Goal: Task Accomplishment & Management: Use online tool/utility

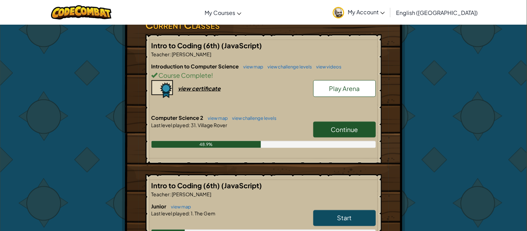
scroll to position [124, 0]
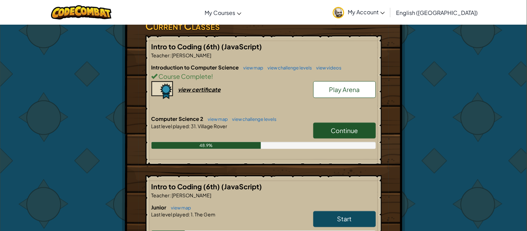
click at [343, 135] on link "Continue" at bounding box center [344, 131] width 63 height 16
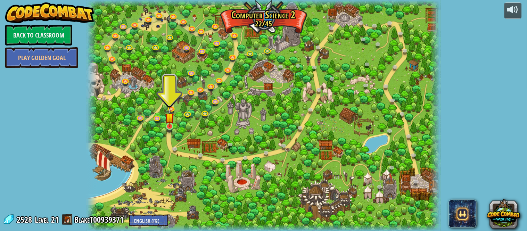
click at [168, 133] on div "8. Picnic Buster Protect the picnickers from patrolling ogres. Play 9. If-strav…" at bounding box center [264, 115] width 354 height 231
click at [169, 132] on link at bounding box center [171, 128] width 14 height 14
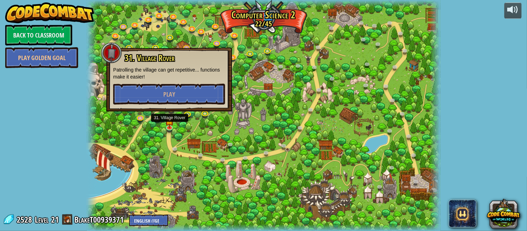
click at [147, 79] on p "Patrolling the village can get repetitive... functions make it easier!" at bounding box center [169, 73] width 112 height 14
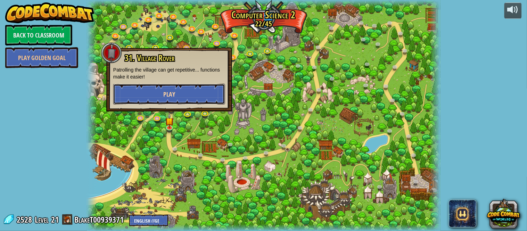
click at [151, 85] on button "Play" at bounding box center [169, 94] width 112 height 21
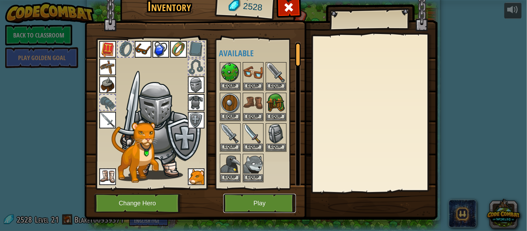
click at [288, 203] on button "Play" at bounding box center [259, 203] width 73 height 19
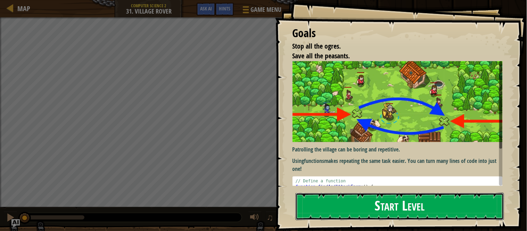
click at [436, 203] on button "Start Level" at bounding box center [400, 206] width 208 height 27
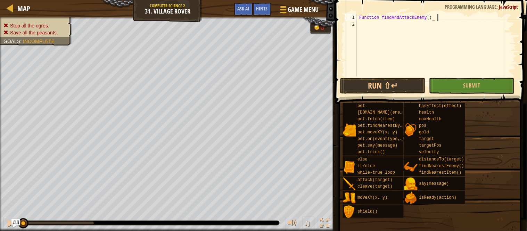
scroll to position [3, 11]
type textarea "Function findAndAttackEnemy();"
click at [444, 20] on div "Function findAndAttackEnemy ( ) ;" at bounding box center [435, 52] width 161 height 76
type textarea "Function findAndAttackEnemy(){"
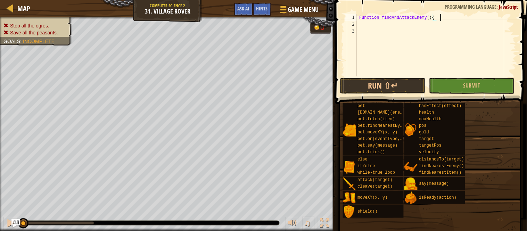
scroll to position [3, 11]
click at [431, 35] on div "Function findAndAttackEnemy ( ) {" at bounding box center [435, 52] width 161 height 76
click at [404, 21] on div "Function findAndAttackEnemy ( ) {" at bounding box center [435, 52] width 161 height 76
click at [363, 33] on div "Function findAndAttackEnemy ( ) {" at bounding box center [435, 52] width 161 height 76
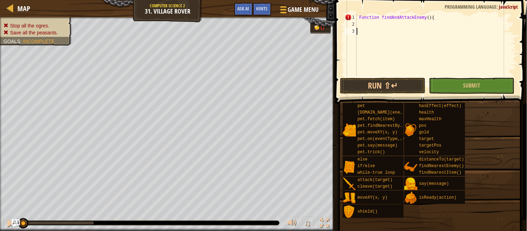
click at [363, 33] on div "Function findAndAttackEnemy ( ) {" at bounding box center [435, 52] width 161 height 76
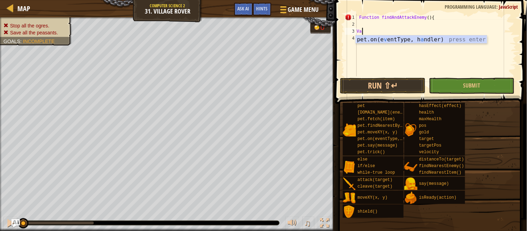
scroll to position [3, 0]
type textarea "V"
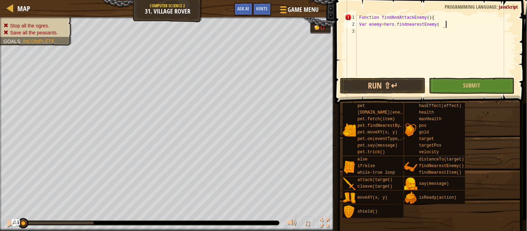
scroll to position [3, 13]
type textarea "Var enemy=hero.findnearestEnemy();"
click at [365, 40] on div "Function findAndAttackEnemy ( ) { Var enemy = hero . findnearestEnemy ( ) ;" at bounding box center [435, 52] width 161 height 76
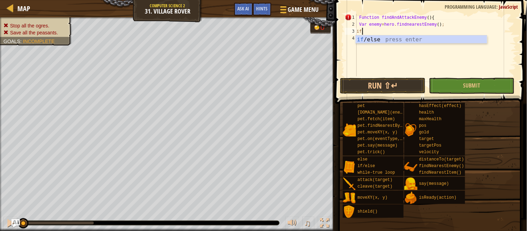
scroll to position [3, 0]
type textarea "if (enemy) {"
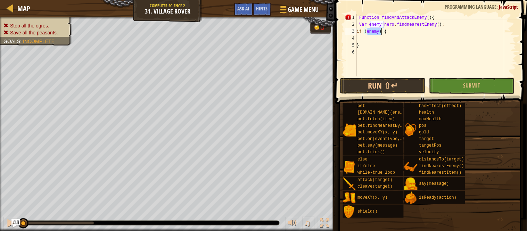
click at [364, 36] on div "Function findAndAttackEnemy ( ) { Var enemy = hero . findnearestEnemy ( ) ; if …" at bounding box center [435, 52] width 161 height 76
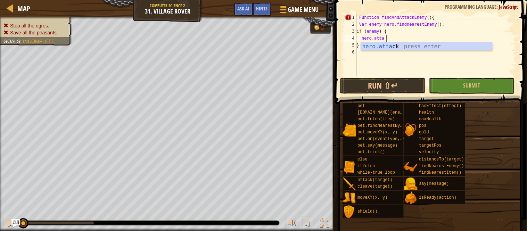
scroll to position [3, 5]
type textarea "hero.attack(enemy);"
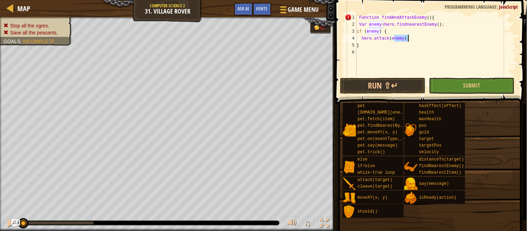
click at [363, 57] on div "Function findAndAttackEnemy ( ) { Var enemy = hero . findnearestEnemy ( ) ; if …" at bounding box center [435, 52] width 161 height 76
click at [358, 44] on div "Function findAndAttackEnemy ( ) { Var enemy = hero . findnearestEnemy ( ) ; if …" at bounding box center [435, 52] width 161 height 76
type textarea "}"
click at [358, 52] on div "Function findAndAttackEnemy ( ) { Var enemy = hero . findnearestEnemy ( ) ; if …" at bounding box center [435, 52] width 161 height 76
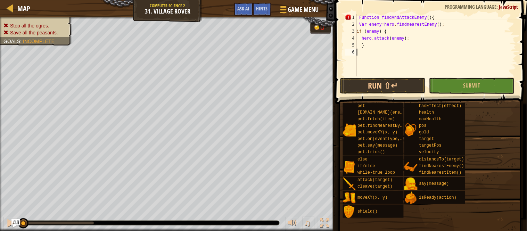
type textarea "}"
click at [364, 57] on div "Function findAndAttackEnemy ( ) { Var enemy = hero . findnearestEnemy ( ) ; if …" at bounding box center [435, 52] width 161 height 76
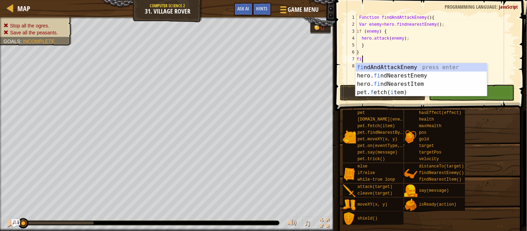
scroll to position [3, 0]
type textarea "f"
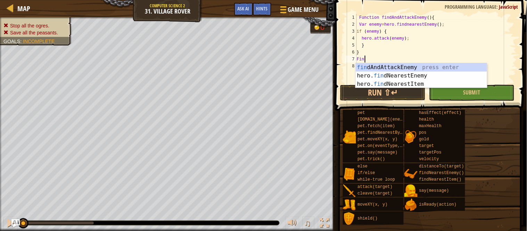
scroll to position [3, 1]
click at [391, 66] on div "fin dAndAttackEnemy press enter hero. fin dNearestEnemy press enter hero. fin d…" at bounding box center [421, 84] width 131 height 42
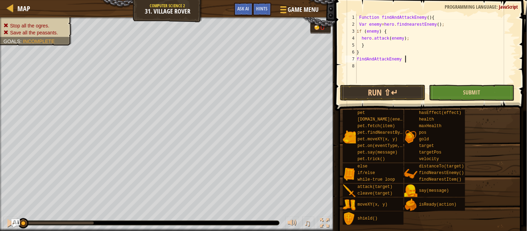
type textarea "findAndAttackEnemy"
click at [440, 100] on button "Submit" at bounding box center [471, 93] width 85 height 16
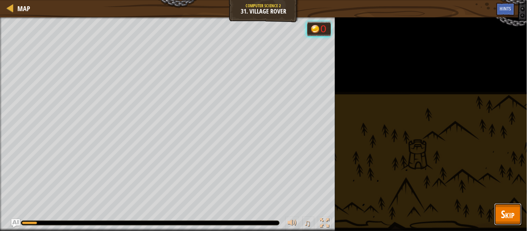
click at [513, 207] on span "Skip" at bounding box center [508, 214] width 14 height 14
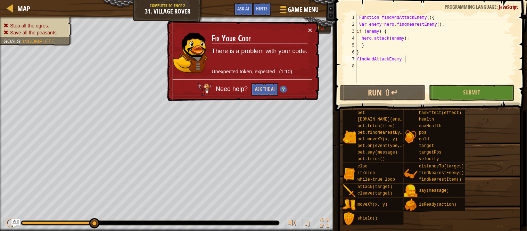
scroll to position [3, 0]
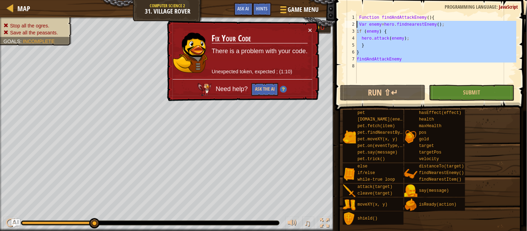
drag, startPoint x: 415, startPoint y: 63, endPoint x: 294, endPoint y: -47, distance: 163.5
click at [294, 0] on html "Map Computer Science 2 31. Village Rover Game Menu Done Hints Ask AI 1 הההההההה…" at bounding box center [263, 0] width 527 height 0
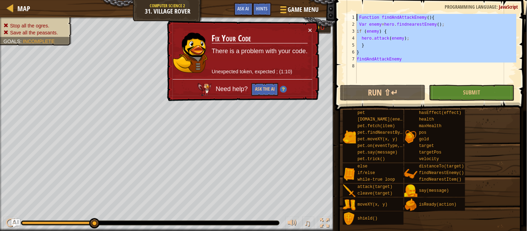
click at [258, 17] on div "Game Menu Done Hints Ask AI" at bounding box center [277, 11] width 92 height 16
type textarea "Function findAndAttackEnemy(){"
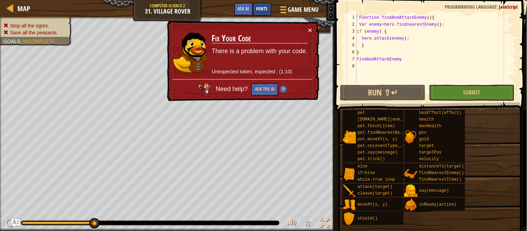
click at [259, 11] on span "Hints" at bounding box center [261, 8] width 11 height 7
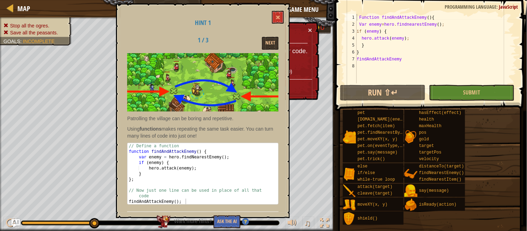
click at [287, 20] on div "Hint 1 1 / 3 Next Patrolling the village can be boring and repetitive. Using fu…" at bounding box center [203, 110] width 174 height 215
click at [274, 16] on button at bounding box center [278, 17] width 12 height 13
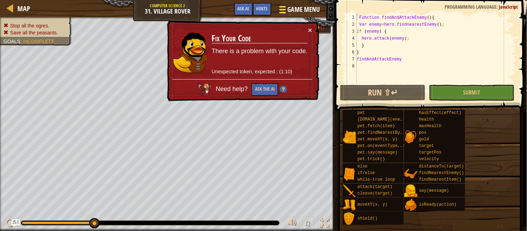
click at [280, 12] on span at bounding box center [282, 12] width 7 height 1
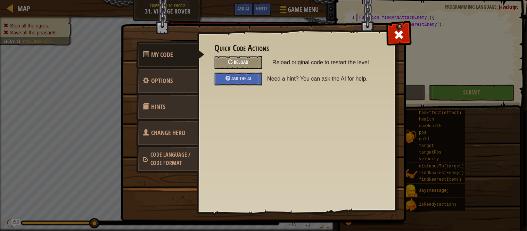
click at [254, 66] on div "Reload" at bounding box center [239, 62] width 48 height 13
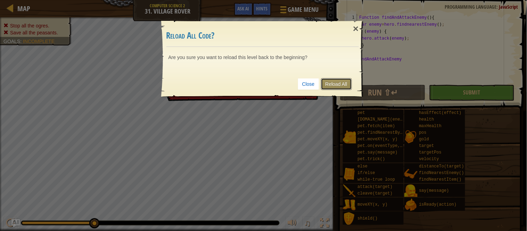
click at [335, 84] on link "Reload All" at bounding box center [336, 84] width 31 height 12
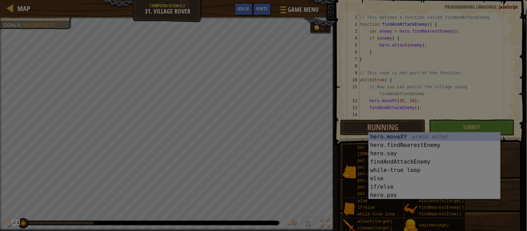
scroll to position [42, 0]
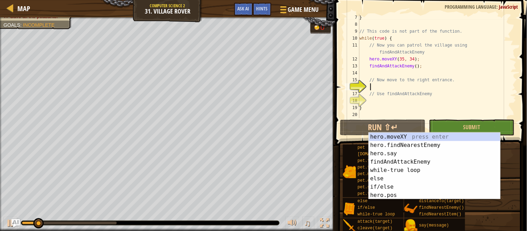
paste textarea
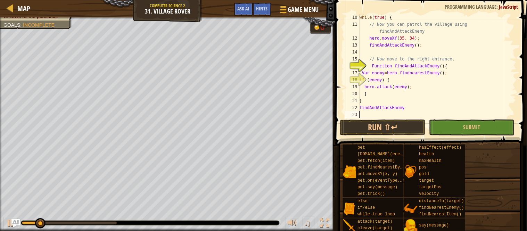
scroll to position [63, 0]
click at [480, 126] on span "Submit" at bounding box center [471, 127] width 17 height 8
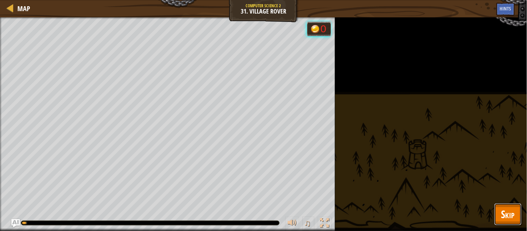
click at [504, 212] on span "Skip" at bounding box center [508, 214] width 14 height 14
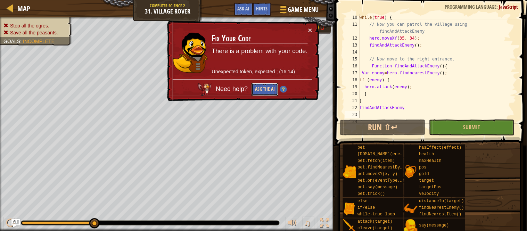
click at [268, 89] on button "Ask the AI" at bounding box center [264, 89] width 27 height 13
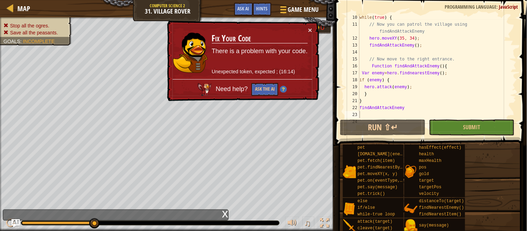
click at [301, 27] on td "Fix Your Code There is a problem with your code. Unexpected token, expected ; (…" at bounding box center [260, 52] width 97 height 53
click at [305, 29] on td "Fix Your Code There is a problem with your code. Unexpected token, expected ; (…" at bounding box center [260, 52] width 97 height 53
click at [310, 30] on button "×" at bounding box center [310, 29] width 4 height 7
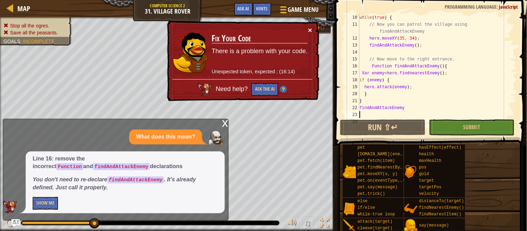
click at [310, 32] on button "×" at bounding box center [310, 29] width 4 height 7
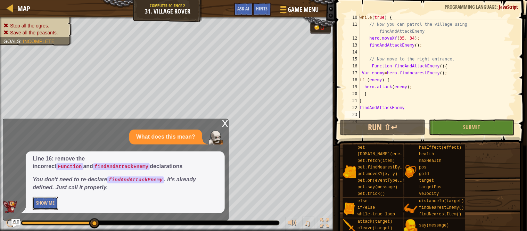
click at [46, 200] on button "Show Me" at bounding box center [45, 203] width 25 height 13
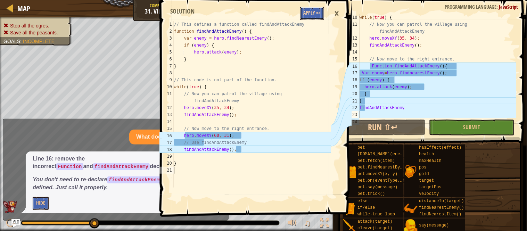
click at [310, 14] on button "Apply =>" at bounding box center [312, 13] width 24 height 13
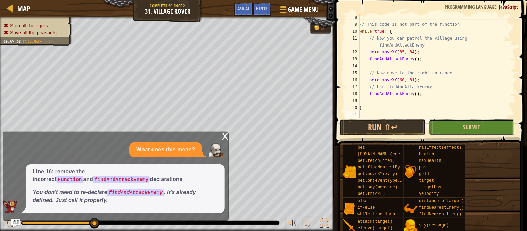
click at [456, 128] on button "Submit" at bounding box center [471, 127] width 85 height 16
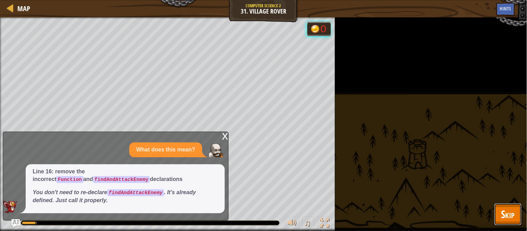
click at [506, 207] on span "Skip" at bounding box center [508, 214] width 14 height 14
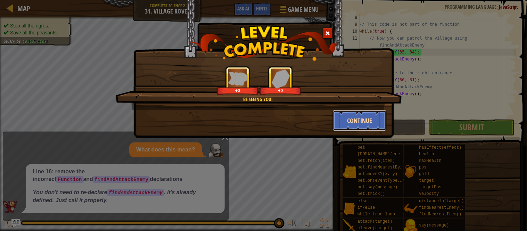
click at [353, 116] on button "Continue" at bounding box center [360, 120] width 54 height 21
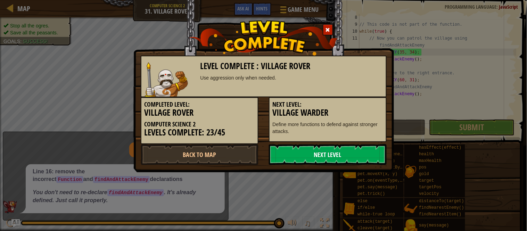
click at [329, 152] on link "Next Level" at bounding box center [328, 154] width 118 height 21
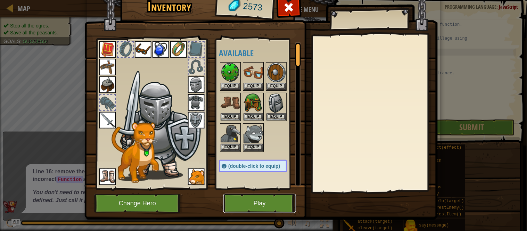
click at [269, 199] on button "Play" at bounding box center [259, 203] width 73 height 19
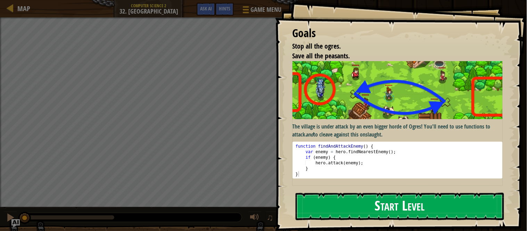
click at [355, 126] on p "The village is under attack by an even bigger horde of Ogres! You'll need to us…" at bounding box center [397, 131] width 210 height 16
click at [344, 200] on button "Start Level" at bounding box center [400, 206] width 208 height 27
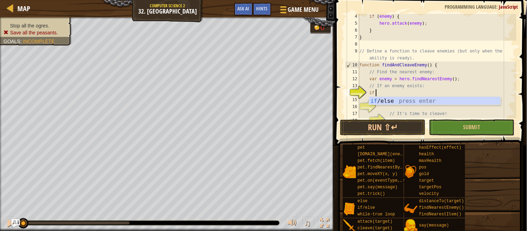
scroll to position [3, 2]
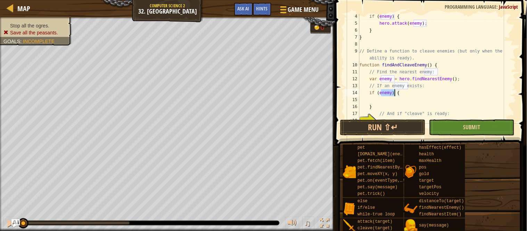
type textarea "if (enemy) {"
click at [473, 121] on button "Submit" at bounding box center [471, 127] width 85 height 16
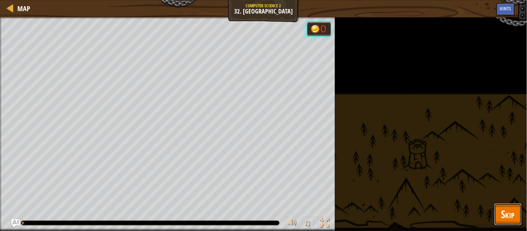
click at [508, 216] on span "Skip" at bounding box center [508, 214] width 14 height 14
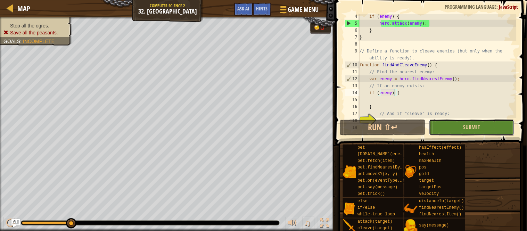
click at [495, 129] on button "Submit" at bounding box center [471, 127] width 85 height 16
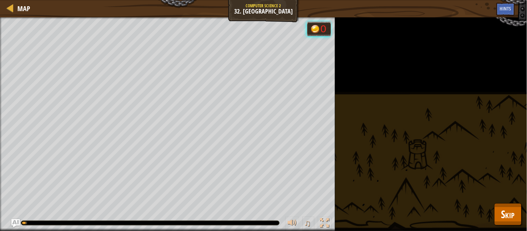
click at [502, 228] on div "Stop all the ogres. Save all the peasants. Goals : Running... 0 ♫ Okar 499 x: 4…" at bounding box center [263, 124] width 527 height 214
click at [508, 211] on span "Skip" at bounding box center [508, 214] width 14 height 14
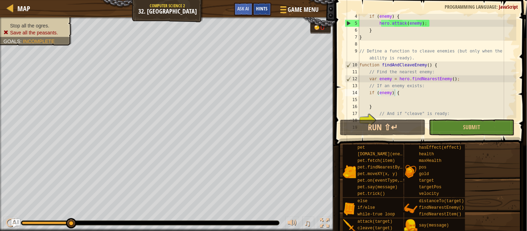
click at [261, 7] on span "Hints" at bounding box center [261, 8] width 11 height 7
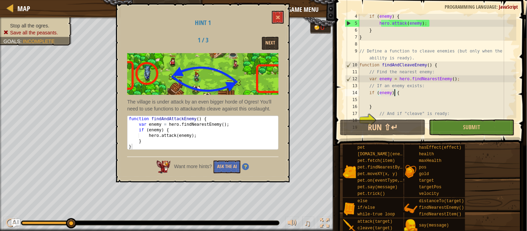
click at [288, 16] on div "Hint 1 1 / 3 Next The village is under attack by an even bigger horde of Ogres!…" at bounding box center [203, 92] width 174 height 179
click at [278, 17] on span at bounding box center [277, 17] width 5 height 5
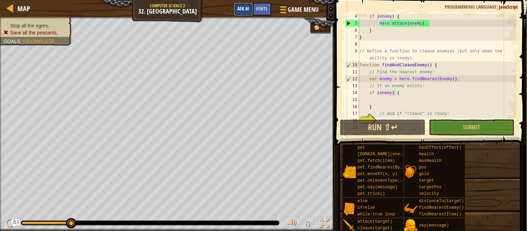
click at [239, 10] on span "Ask AI" at bounding box center [244, 8] width 12 height 7
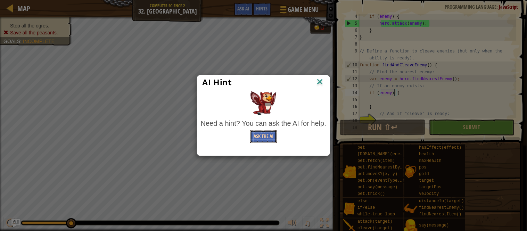
click at [270, 139] on button "Ask the AI" at bounding box center [263, 136] width 27 height 13
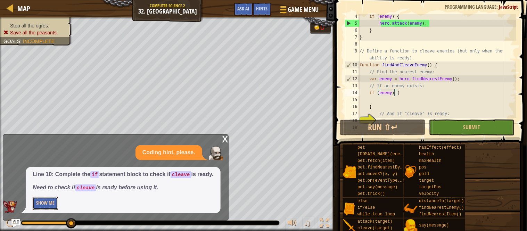
click at [49, 203] on button "Show Me" at bounding box center [45, 203] width 25 height 13
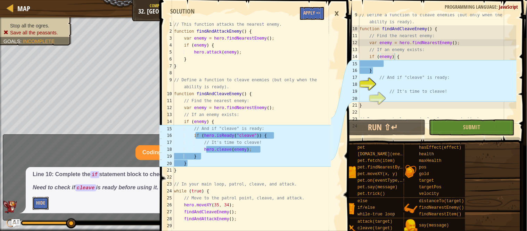
scroll to position [58, 0]
click at [315, 11] on button "Apply =>" at bounding box center [312, 13] width 24 height 13
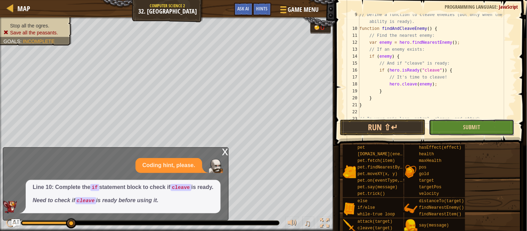
click at [484, 123] on button "Submit" at bounding box center [471, 127] width 85 height 16
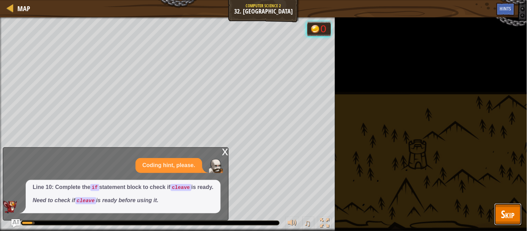
click at [514, 212] on span "Skip" at bounding box center [508, 214] width 14 height 14
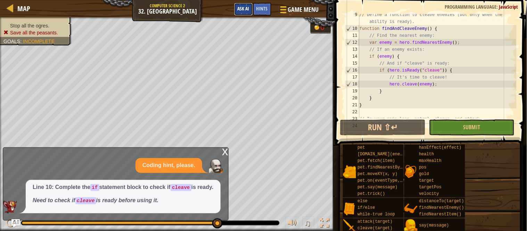
click at [239, 13] on button "Ask AI" at bounding box center [243, 9] width 19 height 13
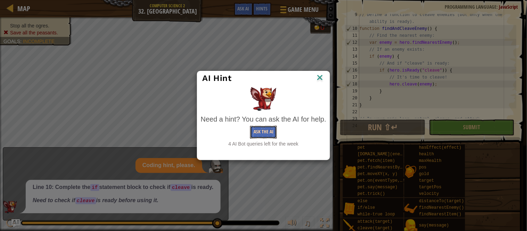
click at [270, 127] on button "Ask the AI" at bounding box center [263, 132] width 27 height 13
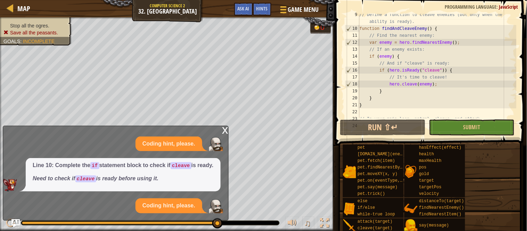
click at [175, 207] on p "Coding hint, please." at bounding box center [168, 206] width 53 height 8
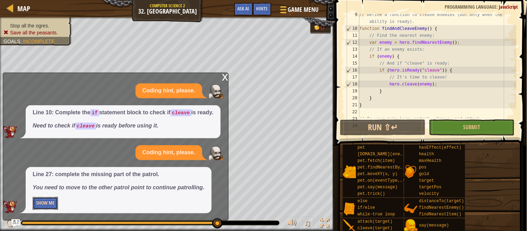
click at [38, 204] on button "Show Me" at bounding box center [45, 203] width 25 height 13
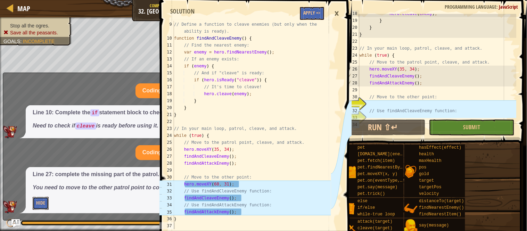
scroll to position [160, 0]
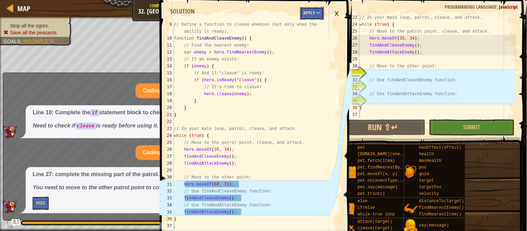
click at [316, 12] on button "Apply =>" at bounding box center [312, 13] width 24 height 13
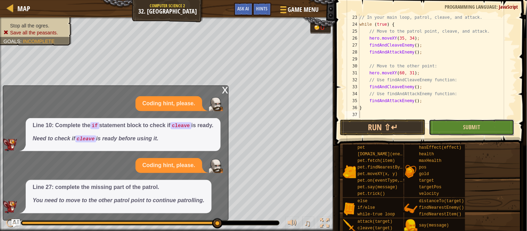
click at [486, 132] on button "Submit" at bounding box center [471, 127] width 85 height 16
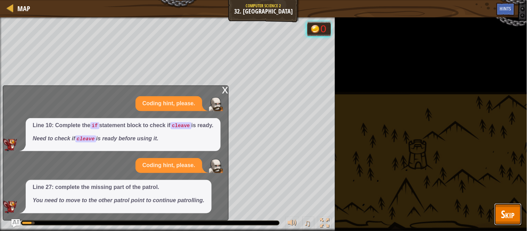
click at [515, 209] on span "Skip" at bounding box center [508, 214] width 14 height 14
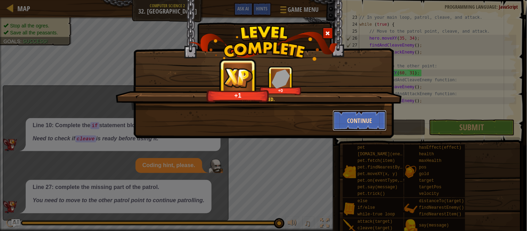
click at [348, 122] on button "Continue" at bounding box center [360, 120] width 54 height 21
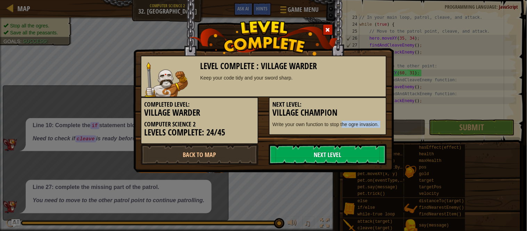
drag, startPoint x: 345, startPoint y: 120, endPoint x: 315, endPoint y: 147, distance: 40.1
click at [315, 147] on div "Level Complete : Village Warder Keep your code tidy and your sword sharp. Compl…" at bounding box center [264, 110] width 246 height 109
click at [315, 147] on link "Next Level" at bounding box center [328, 154] width 118 height 21
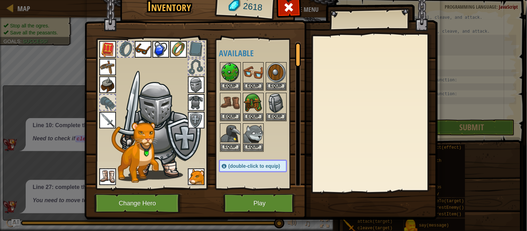
click at [312, 1] on body "Map Computer Science 2 32. Village Warder Game Menu Done Hints Ask AI 9 10 11 1…" at bounding box center [263, 0] width 527 height 1
click at [258, 199] on button "Play" at bounding box center [259, 203] width 73 height 19
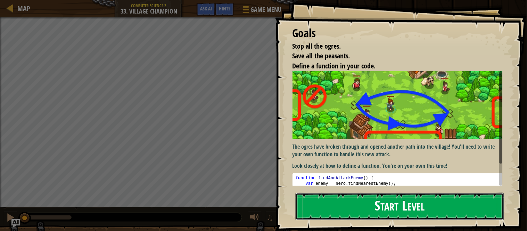
click at [428, 193] on button "Start Level" at bounding box center [400, 206] width 208 height 27
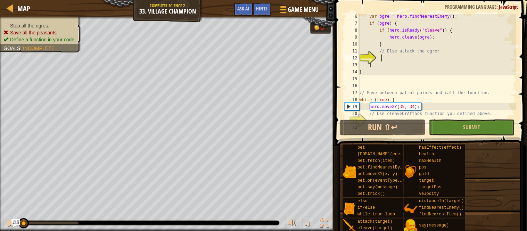
scroll to position [43, 0]
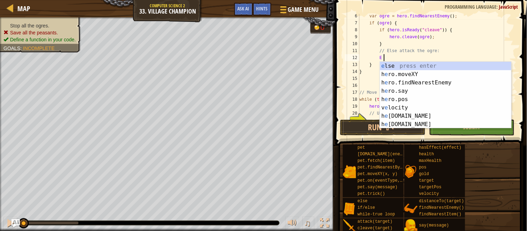
type textarea "El"
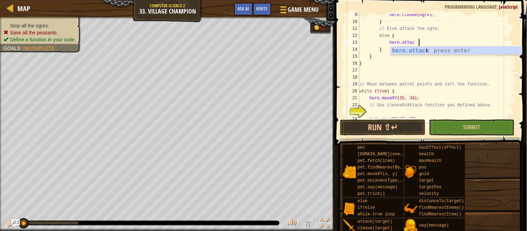
scroll to position [3, 8]
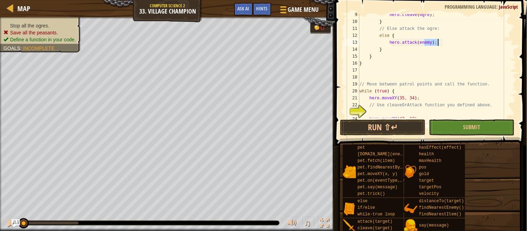
click at [394, 65] on div "hero . cleave ( ogre ) ; } // Else attack the ogre: else { hero . attack ( enem…" at bounding box center [437, 70] width 158 height 118
type textarea "}"
click at [391, 67] on div "hero . cleave ( ogre ) ; } // Else attack the ogre: else { hero . attack ( enem…" at bounding box center [437, 70] width 158 height 118
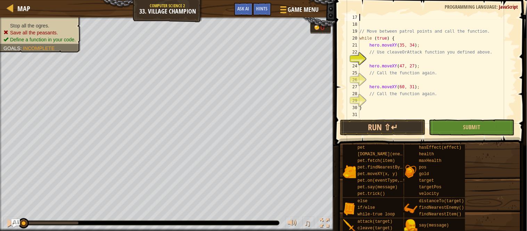
scroll to position [118, 0]
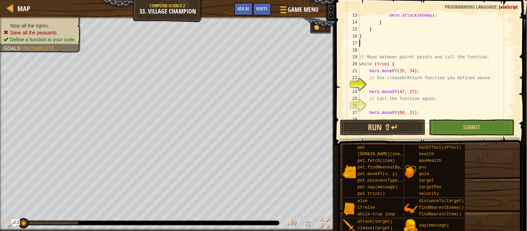
click at [374, 59] on div "hero . attack ( enemy ) ; } } } // Move between patrol points and call the func…" at bounding box center [437, 71] width 158 height 118
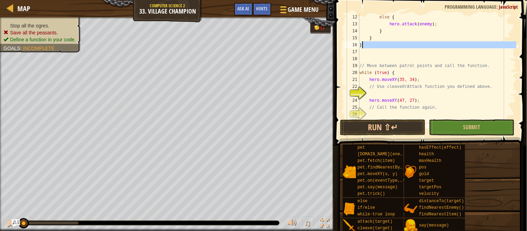
scroll to position [84, 0]
click at [398, 97] on div "else { hero . attack ( enemy ) ; } } } // Move between patrol points and call t…" at bounding box center [437, 72] width 158 height 118
type textarea "hero.moveXY(47, 27);"
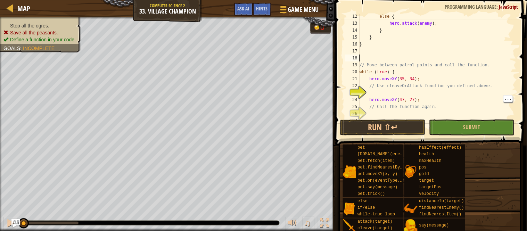
click at [369, 57] on div "else { hero . attack ( enemy ) ; } } } // Move between patrol points and call t…" at bounding box center [437, 72] width 158 height 118
click at [388, 94] on div "else { hero . attack ( enemy ) ; } } } // Move between patrol points and call t…" at bounding box center [437, 72] width 158 height 118
click at [374, 92] on div "else { hero . attack ( enemy ) ; } } } // Move between patrol points and call t…" at bounding box center [437, 72] width 158 height 118
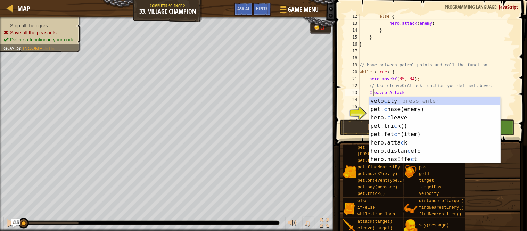
scroll to position [3, 2]
click at [411, 93] on div "else { hero . attack ( enemy ) ; } } } // Move between patrol points and call t…" at bounding box center [437, 72] width 158 height 118
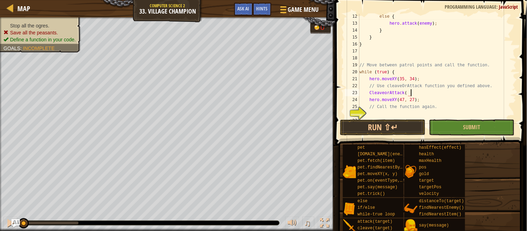
scroll to position [3, 7]
type textarea "CleaveorAttack();"
click at [379, 111] on div "else { hero . attack ( enemy ) ; } } } // Move between patrol points and call t…" at bounding box center [437, 72] width 158 height 118
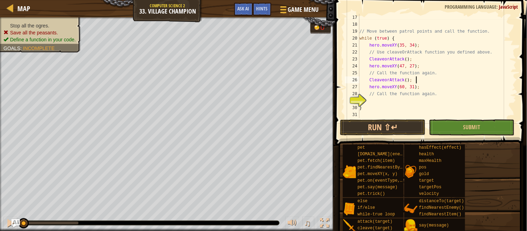
click at [384, 105] on div "// Move between patrol points and call the function. while ( true ) { hero . mo…" at bounding box center [437, 73] width 158 height 118
type textarea "}"
click at [375, 99] on div "// Move between patrol points and call the function. while ( true ) { hero . mo…" at bounding box center [437, 73] width 158 height 118
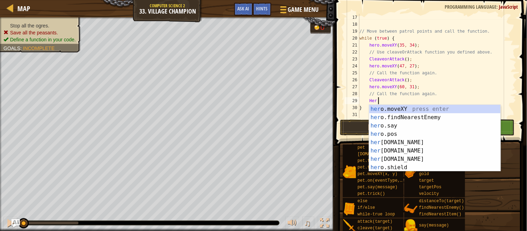
type textarea "H"
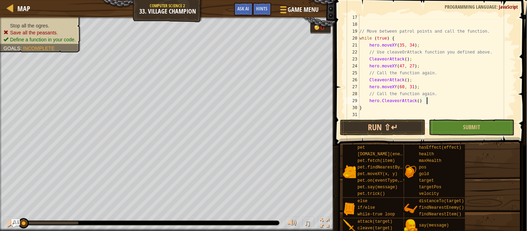
scroll to position [3, 9]
type textarea "hero.CleaveorAttack();"
click at [477, 129] on span "Submit" at bounding box center [471, 127] width 17 height 8
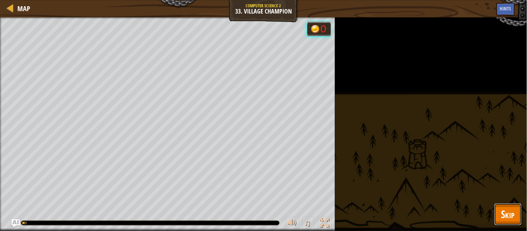
click at [509, 213] on span "Skip" at bounding box center [508, 214] width 14 height 14
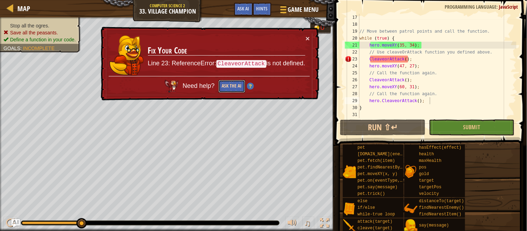
click at [232, 85] on button "Ask the AI" at bounding box center [231, 86] width 27 height 13
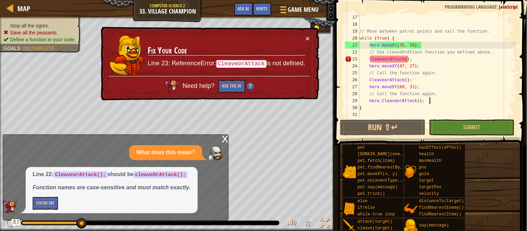
click at [50, 216] on div "x What does this mean? Line 22: CleaveorAttack(); should be cleaveOrAttack(); F…" at bounding box center [116, 177] width 226 height 86
click at [42, 200] on button "Show Me" at bounding box center [45, 203] width 25 height 13
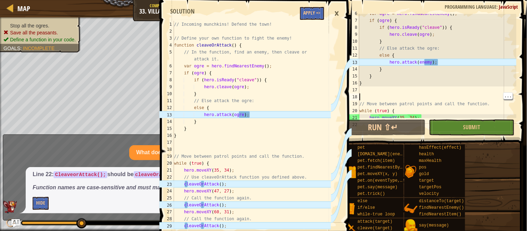
scroll to position [2, 0]
click at [436, 64] on div "var ogre = hero . findNearestEnemy ( ) ; if ( ogre ) { if ( hero . isReady ( "c…" at bounding box center [437, 69] width 158 height 118
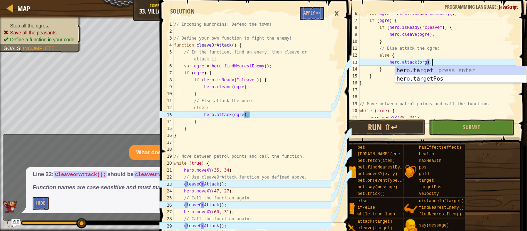
type textarea "hero.attack(orgre);"
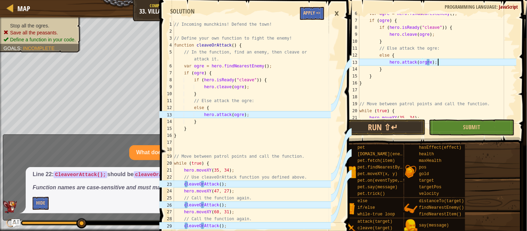
scroll to position [3, 11]
click at [471, 94] on div "var ogre = hero . findNearestEnemy ( ) ; if ( ogre ) { if ( hero . isReady ( "c…" at bounding box center [437, 69] width 158 height 118
click at [460, 80] on div "var ogre = hero . findNearestEnemy ( ) ; if ( ogre ) { if ( hero . isReady ( "c…" at bounding box center [437, 69] width 158 height 118
click at [426, 61] on div "var ogre = hero . findNearestEnemy ( ) ; if ( ogre ) { if ( hero . isReady ( "c…" at bounding box center [437, 69] width 158 height 118
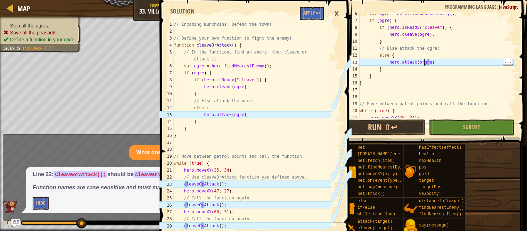
click at [436, 57] on div "var ogre = hero . findNearestEnemy ( ) ; if ( ogre ) { if ( hero . isReady ( "c…" at bounding box center [437, 69] width 158 height 118
click at [430, 62] on div "var ogre = hero . findNearestEnemy ( ) ; if ( ogre ) { if ( hero . isReady ( "c…" at bounding box center [437, 69] width 158 height 118
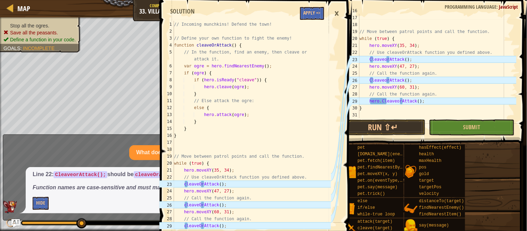
scroll to position [118, 0]
click at [376, 57] on div "// Move between patrol points and call the function. while ( true ) { hero . mo…" at bounding box center [437, 73] width 158 height 118
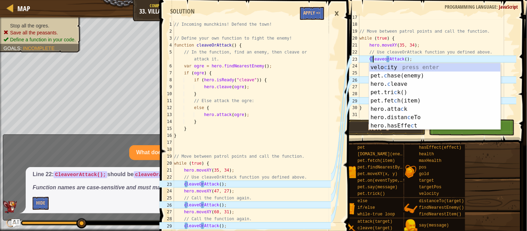
click at [483, 57] on div "// Move between patrol points and call the function. while ( true ) { hero . mo…" at bounding box center [437, 73] width 158 height 118
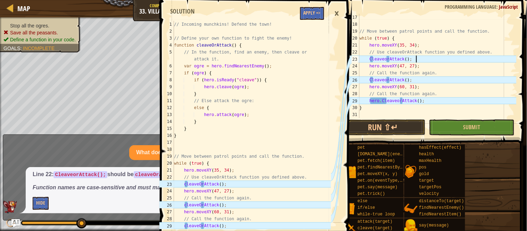
click at [376, 59] on div "// Move between patrol points and call the function. while ( true ) { hero . mo…" at bounding box center [437, 73] width 158 height 118
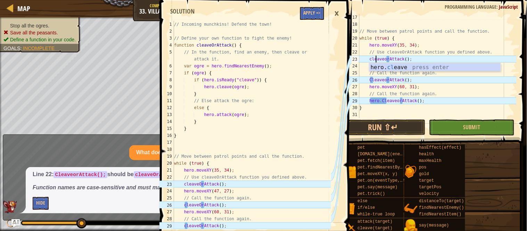
scroll to position [3, 2]
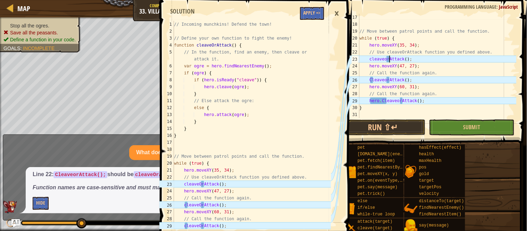
click at [389, 60] on div "// Move between patrol points and call the function. while ( true ) { hero . mo…" at bounding box center [437, 73] width 158 height 118
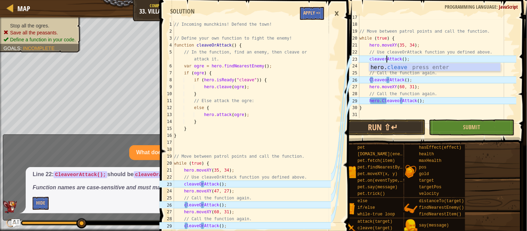
scroll to position [3, 5]
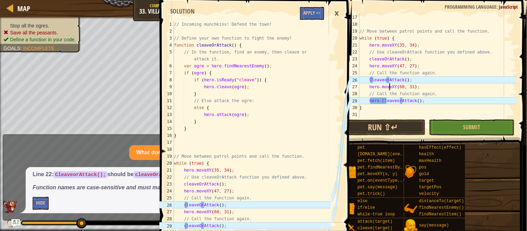
click at [389, 88] on div "// Move between patrol points and call the function. while ( true ) { hero . mo…" at bounding box center [437, 73] width 158 height 118
click at [371, 80] on div "// Move between patrol points and call the function. while ( true ) { hero . mo…" at bounding box center [437, 73] width 158 height 118
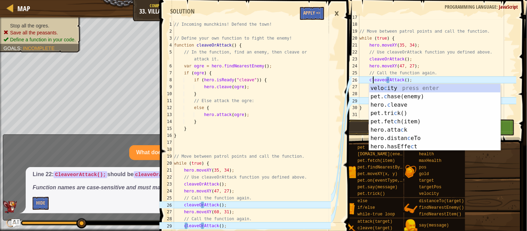
click at [388, 80] on div "// Move between patrol points and call the function. while ( true ) { hero . mo…" at bounding box center [437, 73] width 158 height 118
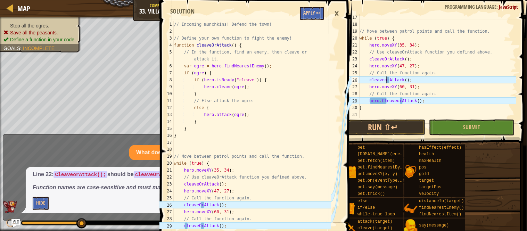
type textarea "cleaveorAttack();"
click at [316, 17] on button "Apply =>" at bounding box center [312, 13] width 24 height 13
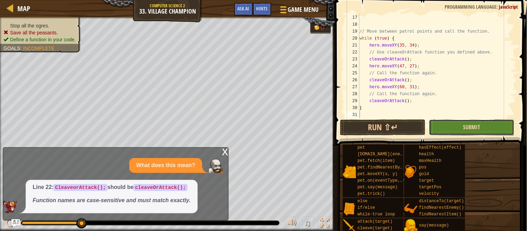
click at [474, 129] on span "Submit" at bounding box center [471, 127] width 17 height 8
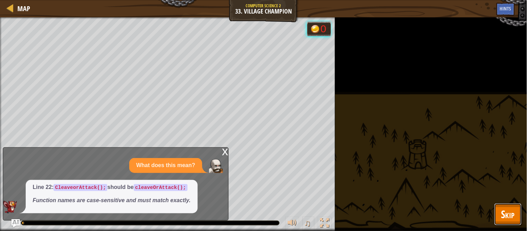
click at [505, 222] on button "Skip" at bounding box center [507, 214] width 27 height 22
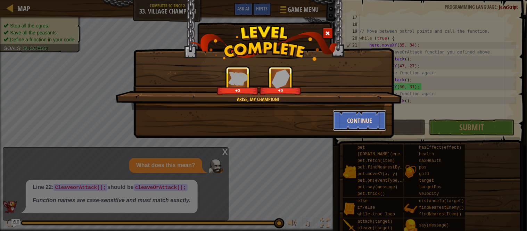
click at [373, 112] on button "Continue" at bounding box center [360, 120] width 54 height 21
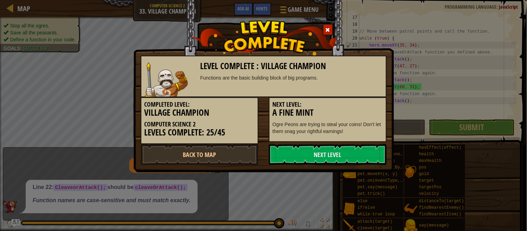
click at [369, 117] on div "Next Level: A Fine Mint Ogre Peons are trying to steal your coins! Don't let th…" at bounding box center [328, 119] width 118 height 45
click at [308, 162] on link "Next Level" at bounding box center [328, 154] width 118 height 21
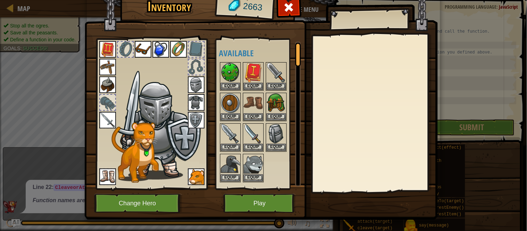
click at [296, 228] on div "Inventory 2663 Available Equip Equip Equip Equip Equip Equip Equip Equip Equip …" at bounding box center [263, 124] width 353 height 229
click at [283, 201] on button "Play" at bounding box center [259, 203] width 73 height 19
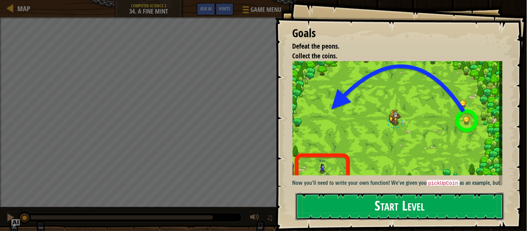
click at [386, 193] on button "Start Level" at bounding box center [400, 206] width 208 height 27
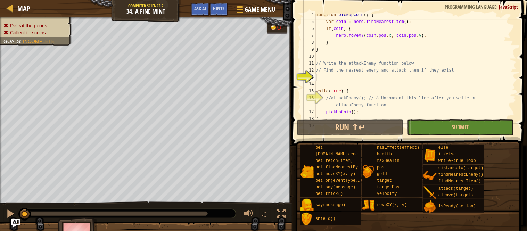
scroll to position [31, 0]
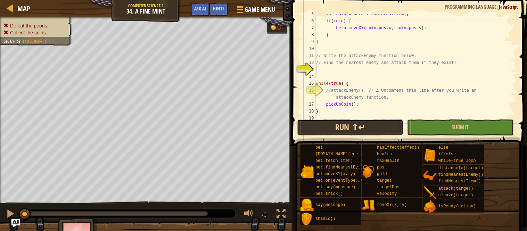
click at [381, 123] on button "Run ⇧↵" at bounding box center [350, 127] width 107 height 16
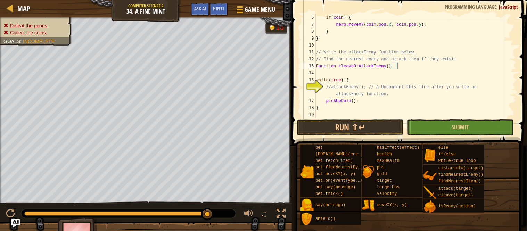
scroll to position [3, 11]
type textarea "Function cleaveOrAttackEnemy();"
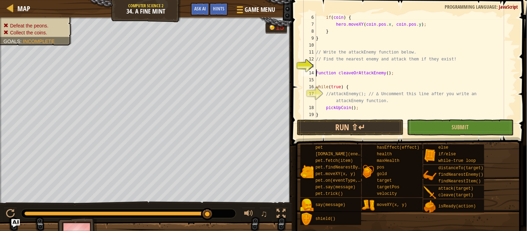
scroll to position [3, 0]
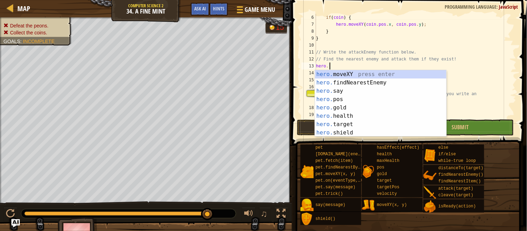
type textarea "hero.f"
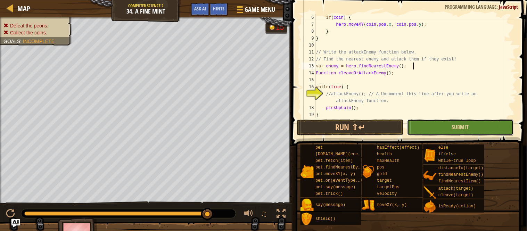
click at [481, 125] on button "Submit" at bounding box center [460, 127] width 107 height 16
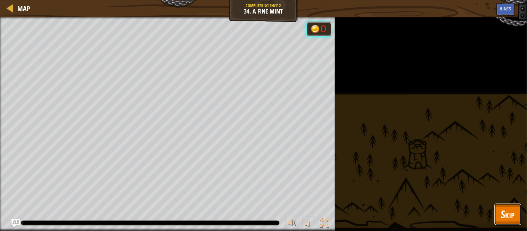
click at [505, 224] on button "Skip" at bounding box center [507, 214] width 27 height 22
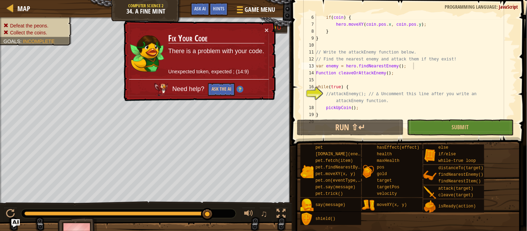
click at [422, 70] on div "if ( coin ) { hero . moveXY ( coin . pos . x , coin . pos . y ) ; } } // Write …" at bounding box center [416, 73] width 202 height 118
click at [428, 65] on div "if ( coin ) { hero . moveXY ( coin . pos . x , coin . pos . y ) ; } } // Write …" at bounding box center [416, 73] width 202 height 118
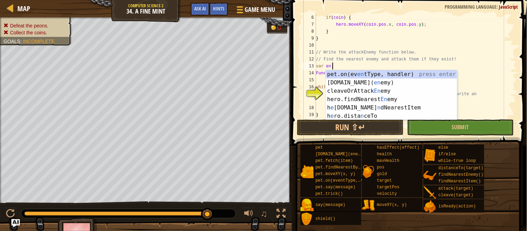
type textarea "v"
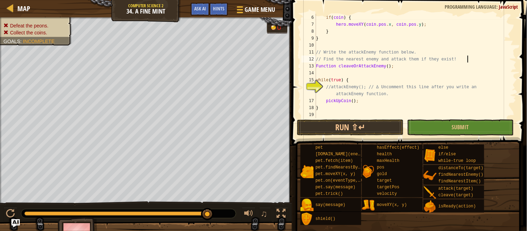
click at [459, 68] on div "if ( coin ) { hero . moveXY ( coin . pos . x , coin . pos . y ) ; } } // Write …" at bounding box center [416, 73] width 202 height 118
type textarea "Function cleaveOrAttackEnemy();"
click at [406, 74] on div "if ( coin ) { hero . moveXY ( coin . pos . x , coin . pos . y ) ; } } // Write …" at bounding box center [416, 73] width 202 height 118
click at [338, 93] on div "if ( coin ) { hero . moveXY ( coin . pos . x , coin . pos . y ) ; } } // Write …" at bounding box center [416, 73] width 202 height 118
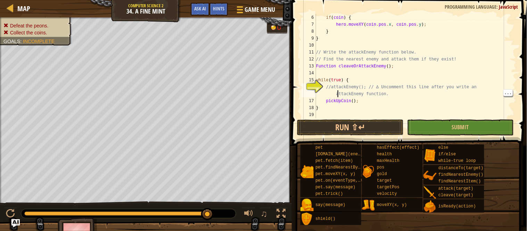
click at [319, 104] on div "if ( coin ) { hero . moveXY ( coin . pos . x , coin . pos . y ) ; } } // Write …" at bounding box center [416, 73] width 202 height 118
click at [337, 103] on div "if ( coin ) { hero . moveXY ( coin . pos . x , coin . pos . y ) ; } } // Write …" at bounding box center [416, 73] width 202 height 118
click at [333, 110] on div "if ( coin ) { hero . moveXY ( coin . pos . x , coin . pos . y ) ; } } // Write …" at bounding box center [416, 73] width 202 height 118
type textarea "}"
click at [339, 104] on div "if ( coin ) { hero . moveXY ( coin . pos . x , coin . pos . y ) ; } } // Write …" at bounding box center [416, 73] width 202 height 118
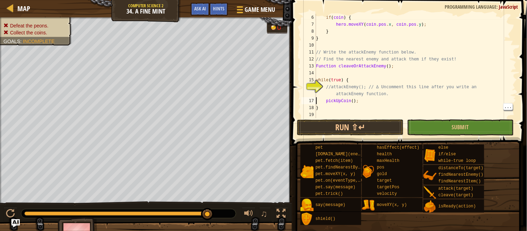
type textarea "}"
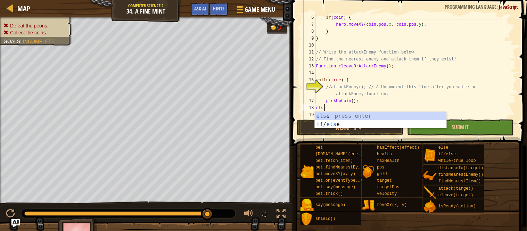
type textarea "else"
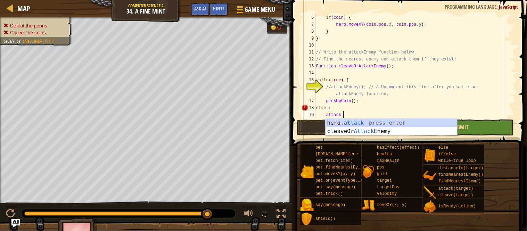
scroll to position [3, 3]
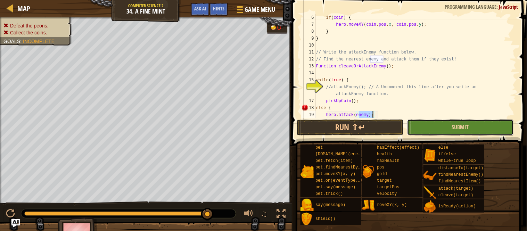
click at [471, 121] on button "Submit" at bounding box center [460, 127] width 107 height 16
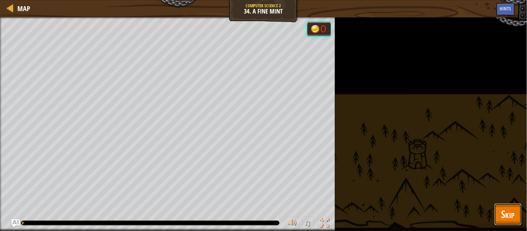
click at [515, 216] on button "Skip" at bounding box center [507, 214] width 27 height 22
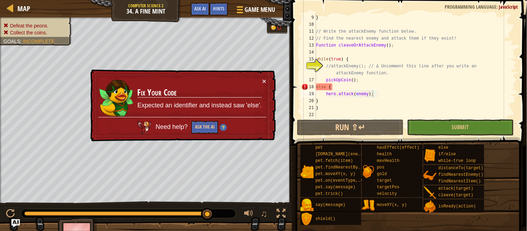
scroll to position [56, 0]
click at [321, 86] on div "} // Write the attackEnemy function below. // Find the nearest enemy and attack…" at bounding box center [416, 73] width 202 height 118
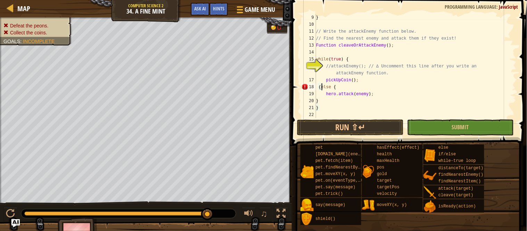
scroll to position [3, 1]
type textarea "} else {"
click at [16, 218] on button at bounding box center [10, 214] width 14 height 14
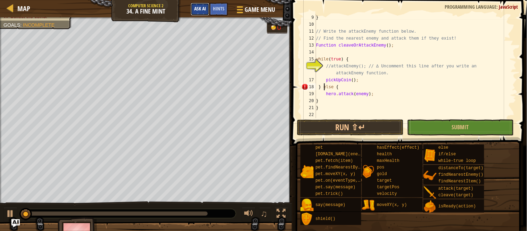
click at [192, 9] on button "Ask AI" at bounding box center [200, 9] width 19 height 13
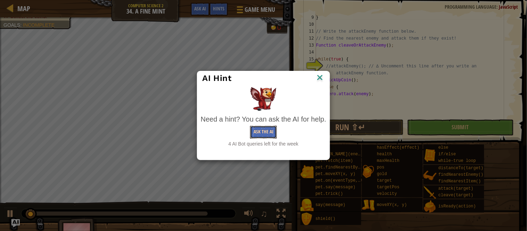
click at [271, 133] on button "Ask the AI" at bounding box center [263, 132] width 27 height 13
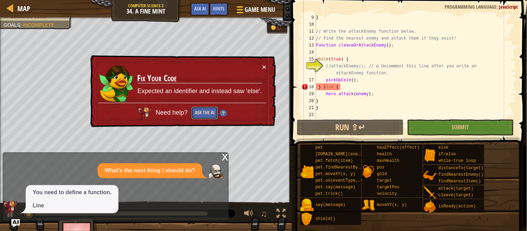
click at [205, 112] on button "Ask the AI" at bounding box center [204, 113] width 27 height 13
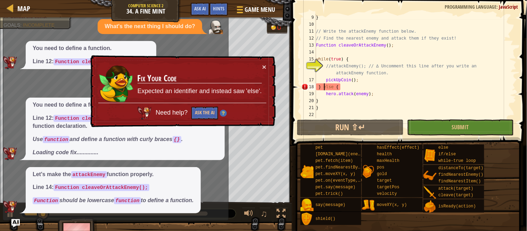
scroll to position [78, 0]
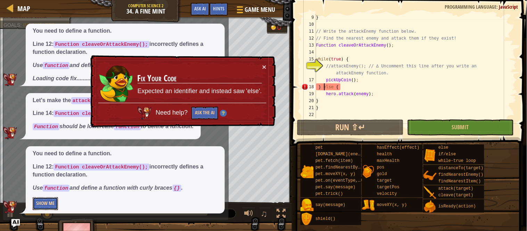
click at [47, 199] on button "Show Me" at bounding box center [45, 203] width 25 height 13
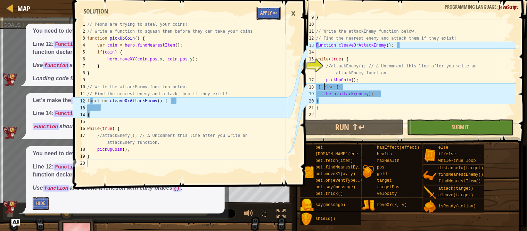
click at [267, 9] on button "Apply =>" at bounding box center [269, 13] width 24 height 13
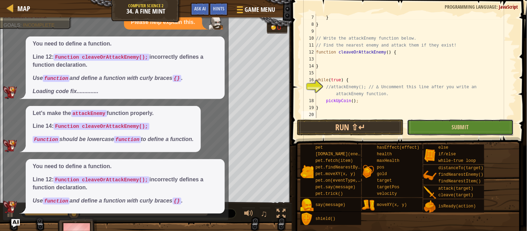
click at [448, 130] on button "Submit" at bounding box center [460, 127] width 107 height 16
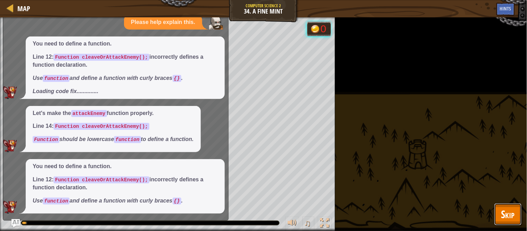
click at [511, 206] on button "Skip" at bounding box center [507, 214] width 27 height 22
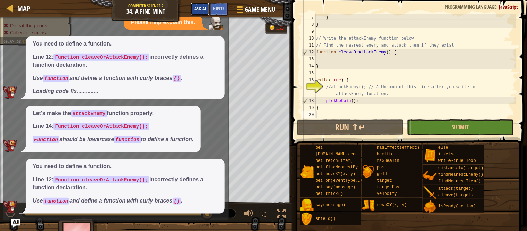
click at [202, 7] on span "Ask AI" at bounding box center [200, 8] width 12 height 7
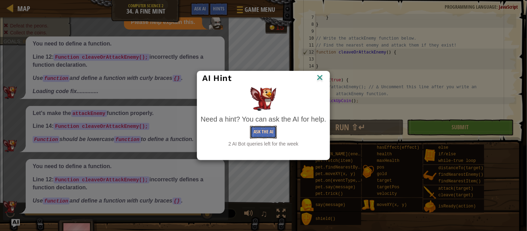
click at [259, 127] on button "Ask the AI" at bounding box center [263, 132] width 27 height 13
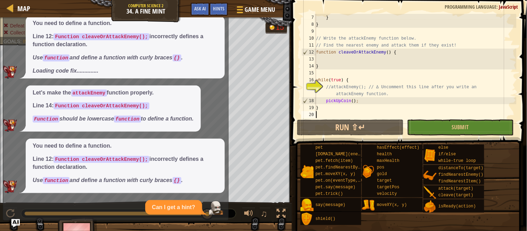
scroll to position [161, 0]
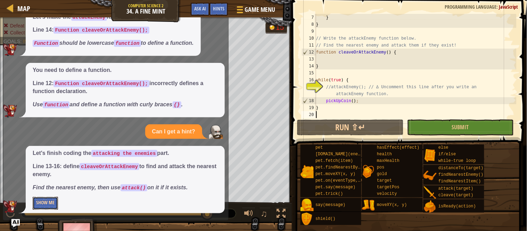
click at [37, 204] on button "Show Me" at bounding box center [45, 203] width 25 height 13
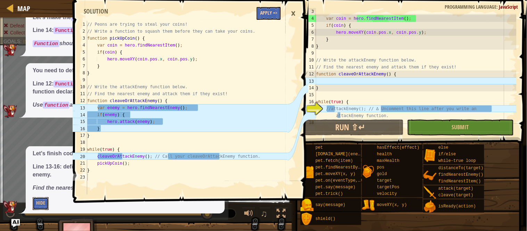
scroll to position [19, 0]
click at [278, 11] on button "Apply =>" at bounding box center [269, 13] width 24 height 13
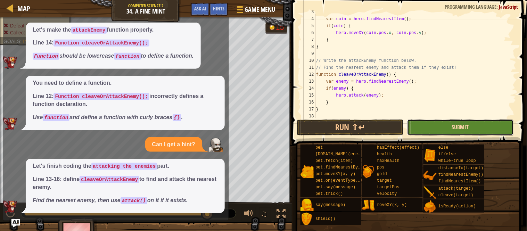
click at [469, 126] on span "Submit" at bounding box center [460, 127] width 17 height 8
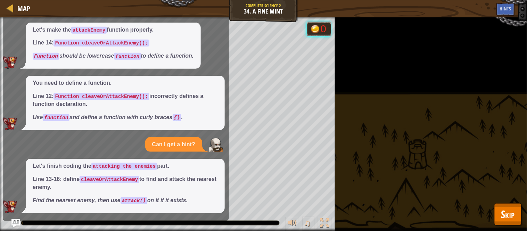
click at [506, 207] on span "Skip" at bounding box center [508, 214] width 14 height 14
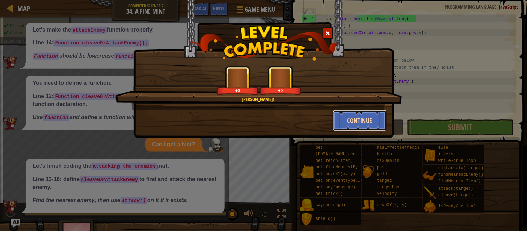
click at [358, 126] on button "Continue" at bounding box center [360, 120] width 54 height 21
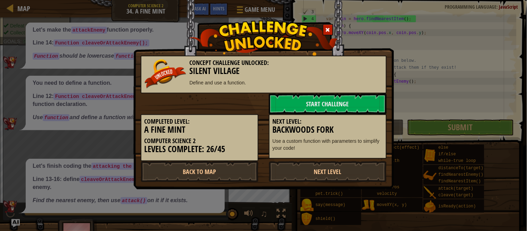
click at [362, 130] on h3 "Backwoods Fork" at bounding box center [328, 129] width 110 height 9
click at [220, 167] on link "Back to Map" at bounding box center [200, 171] width 118 height 21
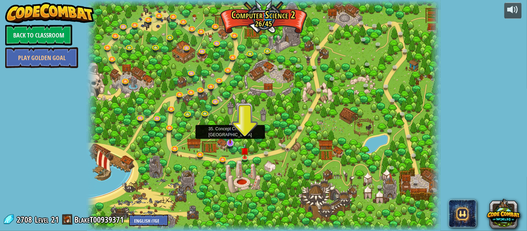
click at [229, 142] on img at bounding box center [230, 133] width 10 height 22
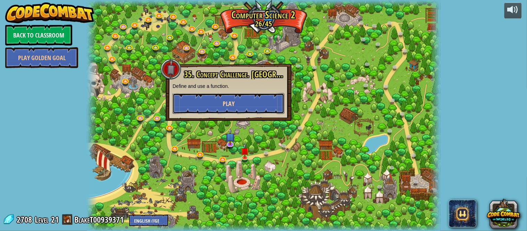
click at [190, 100] on button "Play" at bounding box center [229, 103] width 112 height 21
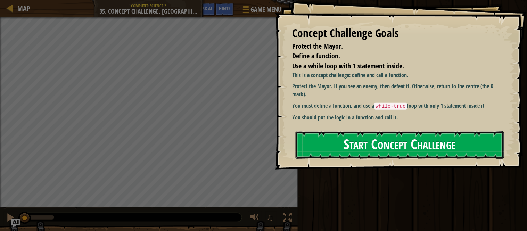
click at [390, 149] on button "Start Concept Challenge" at bounding box center [400, 144] width 208 height 27
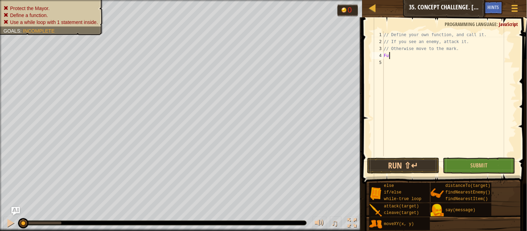
scroll to position [3, 0]
type textarea "F"
type textarea "f"
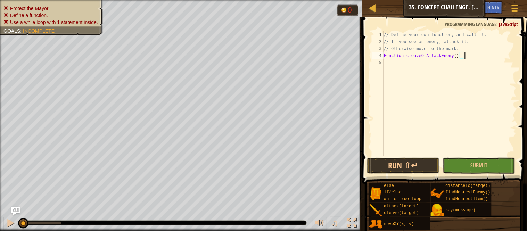
type textarea "Function cleaveOrAttackEnemy();"
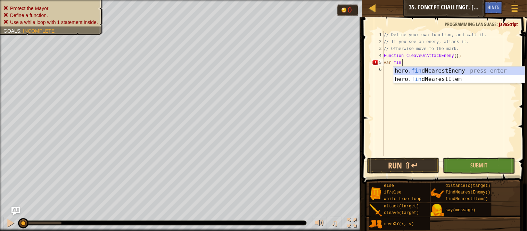
scroll to position [3, 2]
type textarea "var find"
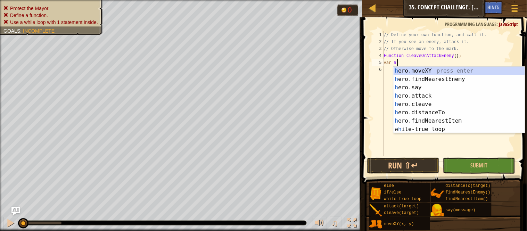
type textarea "v"
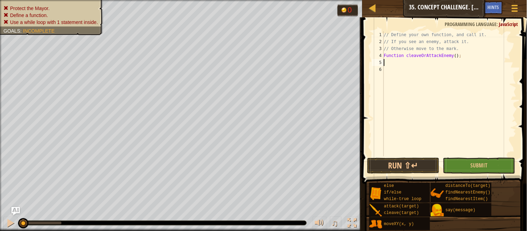
type textarea "Function cleaveOrAttackEnemy();"
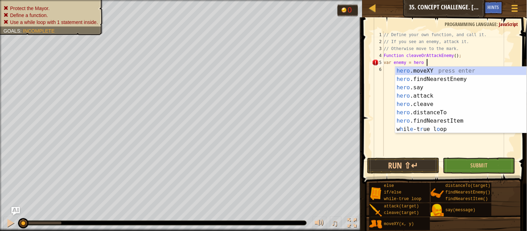
scroll to position [3, 6]
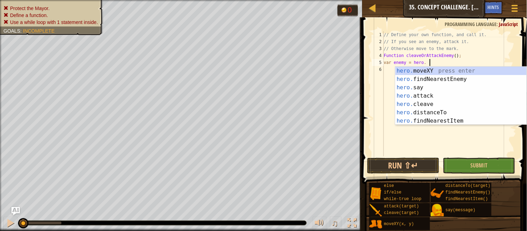
type textarea "var enemy = hero"
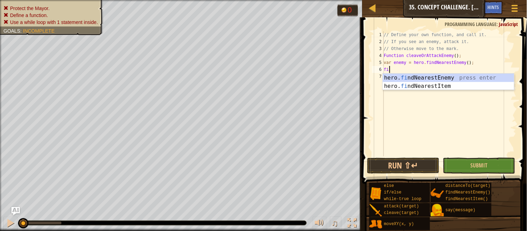
scroll to position [3, 0]
type textarea "f"
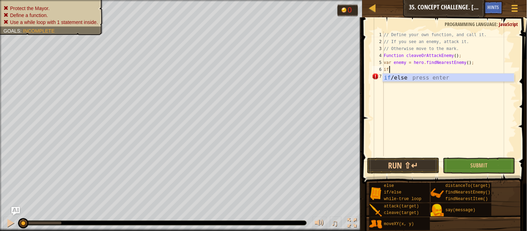
type textarea "if (enemy) {"
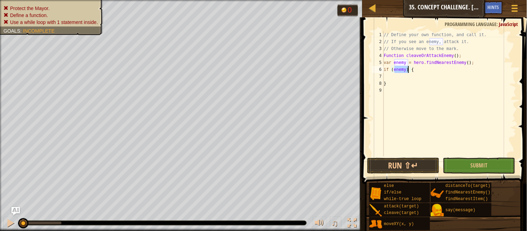
click at [386, 79] on div "// Define your own function, and call it. // If you see an enemy, attack it. //…" at bounding box center [449, 100] width 134 height 139
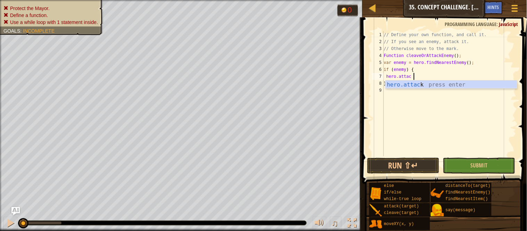
scroll to position [3, 5]
type textarea "hero.attack(enemy);"
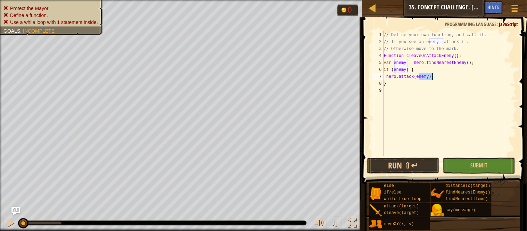
click at [387, 94] on div "// Define your own function, and call it. // If you see an enemy, attack it. //…" at bounding box center [449, 100] width 134 height 139
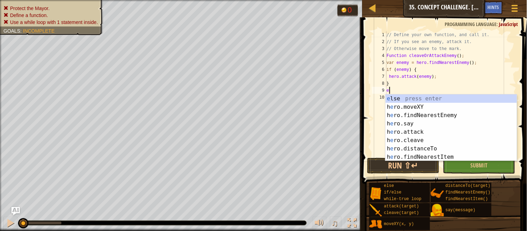
scroll to position [3, 0]
type textarea "el"
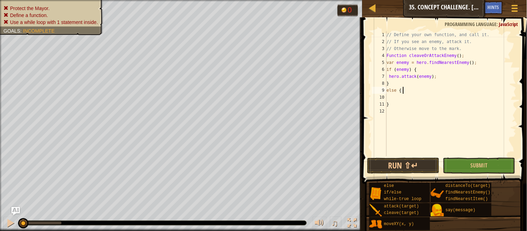
click at [404, 93] on div "// Define your own function, and call it. // If you see an enemy, attack it. //…" at bounding box center [450, 100] width 131 height 139
type textarea "else {"
click at [403, 96] on div "// Define your own function, and call it. // If you see an enemy, attack it. //…" at bounding box center [450, 100] width 131 height 139
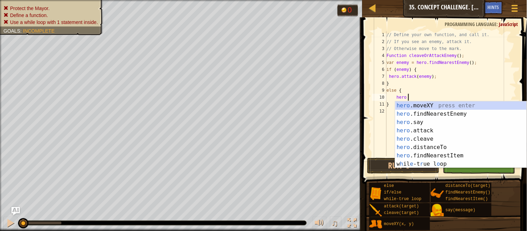
scroll to position [3, 3]
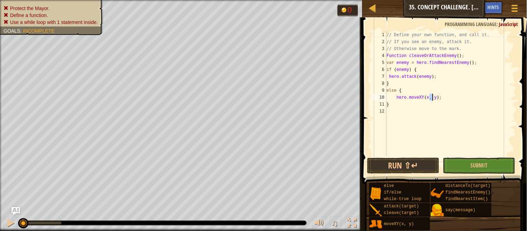
click at [387, 55] on div "// Define your own function, and call it. // If you see an enemy, attack it. //…" at bounding box center [450, 100] width 131 height 139
type textarea "Function cleaveOrAttackEnemy();"
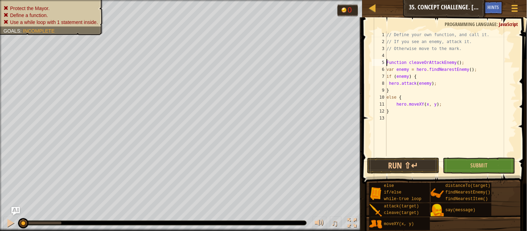
scroll to position [3, 0]
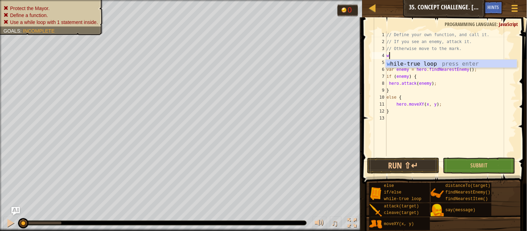
type textarea "wi"
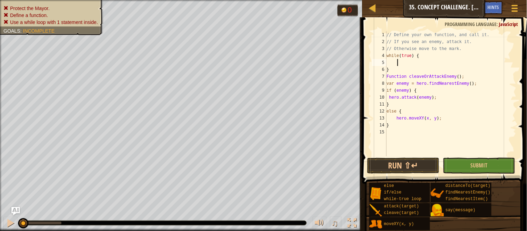
click at [388, 70] on div "// Define your own function, and call it. // If you see an enemy, attack it. //…" at bounding box center [450, 100] width 131 height 139
type textarea "}"
click at [388, 132] on div "// Define your own function, and call it. // If you see an enemy, attack it. //…" at bounding box center [450, 100] width 131 height 139
click at [385, 73] on div "7" at bounding box center [379, 76] width 15 height 7
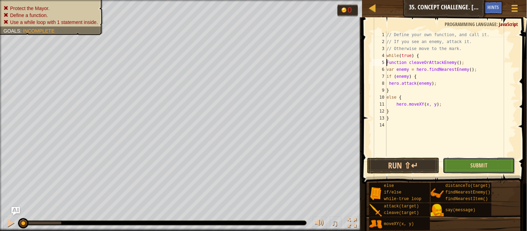
click at [485, 165] on span "Submit" at bounding box center [478, 166] width 17 height 8
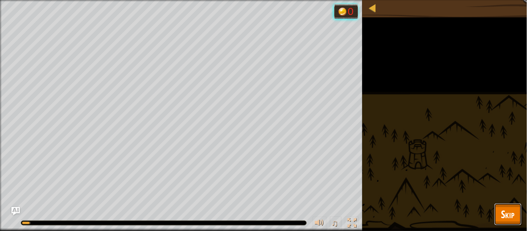
click at [515, 208] on button "Skip" at bounding box center [507, 214] width 27 height 22
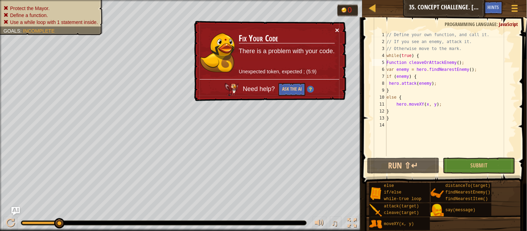
click at [337, 30] on button "×" at bounding box center [337, 29] width 4 height 7
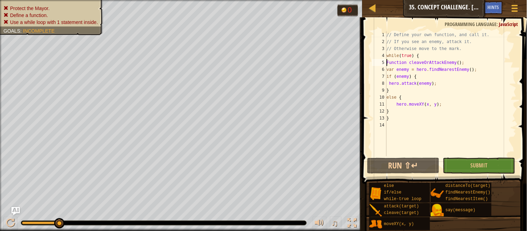
click at [401, 117] on div "// Define your own function, and call it. // If you see an enemy, attack it. //…" at bounding box center [450, 100] width 131 height 139
click at [397, 81] on div "// Define your own function, and call it. // If you see an enemy, attack it. //…" at bounding box center [450, 100] width 131 height 139
click at [397, 82] on div "// Define your own function, and call it. // If you see an enemy, attack it. //…" at bounding box center [450, 100] width 131 height 139
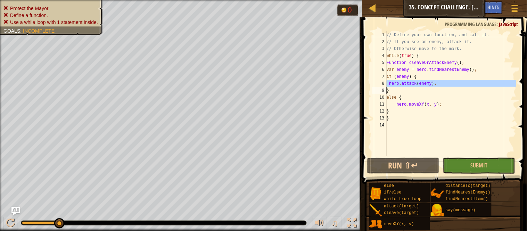
click at [397, 82] on div "// Define your own function, and call it. // If you see an enemy, attack it. //…" at bounding box center [450, 93] width 131 height 125
click at [397, 82] on div "// Define your own function, and call it. // If you see an enemy, attack it. //…" at bounding box center [450, 100] width 131 height 139
click at [396, 82] on div "// Define your own function, and call it. // If you see an enemy, attack it. //…" at bounding box center [450, 93] width 131 height 125
click at [95, 7] on ul "Protect the Mayor. Define a function. Use a while loop with 1 statement inside." at bounding box center [51, 15] width 96 height 21
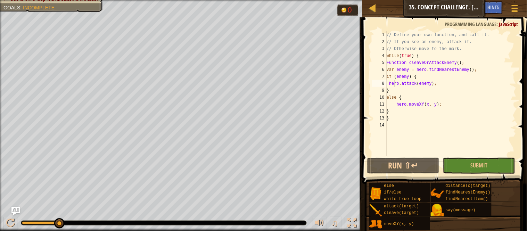
type textarea "}"
click at [390, 121] on div "// Define your own function, and call it. // If you see an enemy, attack it. //…" at bounding box center [450, 100] width 131 height 139
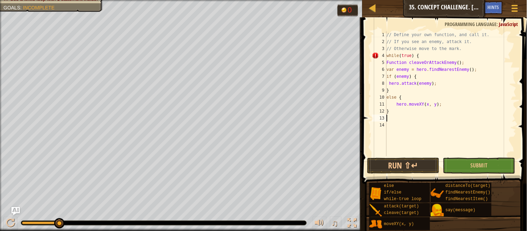
click at [389, 63] on div "// Define your own function, and call it. // If you see an enemy, attack it. //…" at bounding box center [450, 100] width 131 height 139
click at [387, 63] on div "// Define your own function, and call it. // If you see an enemy, attack it. //…" at bounding box center [450, 100] width 131 height 139
type textarea "var enemy = hero.findNearestEnemy();"
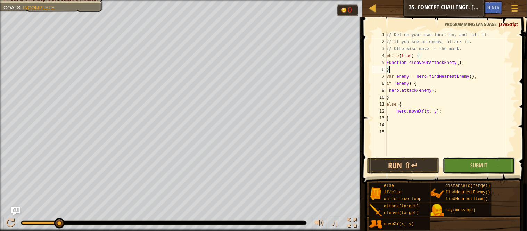
click at [463, 163] on button "Submit" at bounding box center [479, 166] width 72 height 16
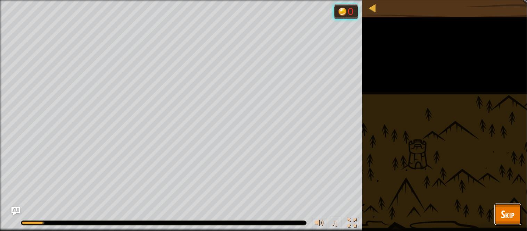
click at [504, 206] on button "Skip" at bounding box center [507, 214] width 27 height 22
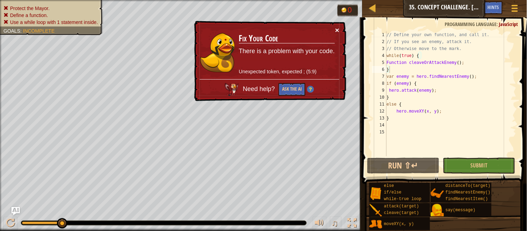
click at [337, 30] on button "×" at bounding box center [337, 29] width 4 height 7
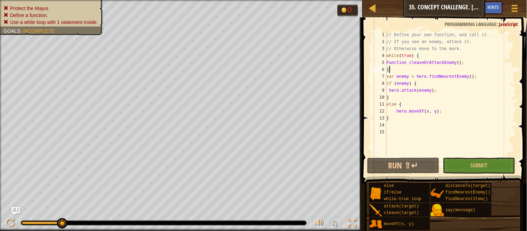
click at [423, 102] on div "// Define your own function, and call it. // If you see an enemy, attack it. //…" at bounding box center [450, 100] width 131 height 139
click at [423, 108] on div "// Define your own function, and call it. // If you see an enemy, attack it. //…" at bounding box center [450, 100] width 131 height 139
click at [414, 112] on div "// Define your own function, and call it. // If you see an enemy, attack it. //…" at bounding box center [450, 100] width 131 height 139
click at [426, 84] on div "// Define your own function, and call it. // If you see an enemy, attack it. //…" at bounding box center [450, 100] width 131 height 139
type textarea "if (enemy) {"
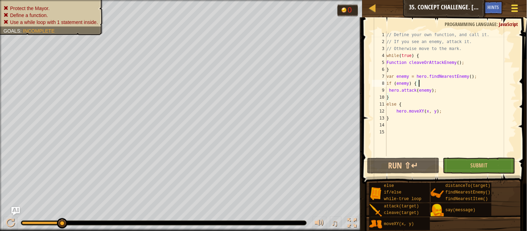
click at [513, 10] on span at bounding box center [515, 10] width 7 height 1
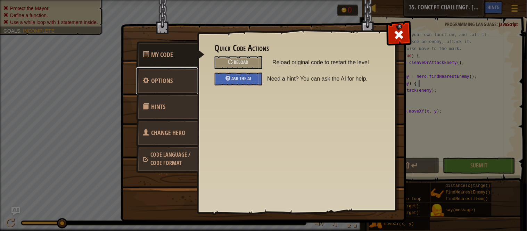
click at [169, 79] on span "Options" at bounding box center [162, 80] width 22 height 9
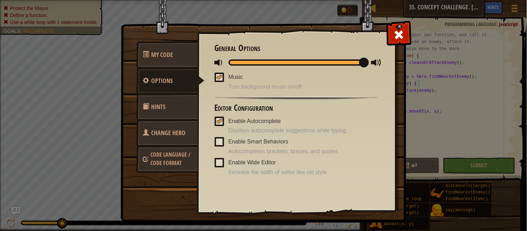
click at [162, 114] on link "Hints" at bounding box center [167, 106] width 62 height 27
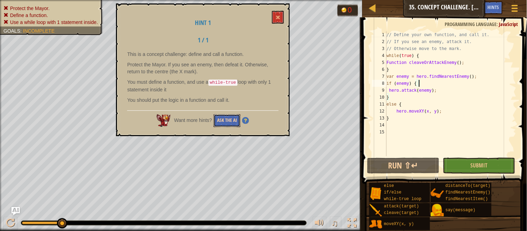
click at [231, 117] on button "Ask the AI" at bounding box center [227, 120] width 27 height 13
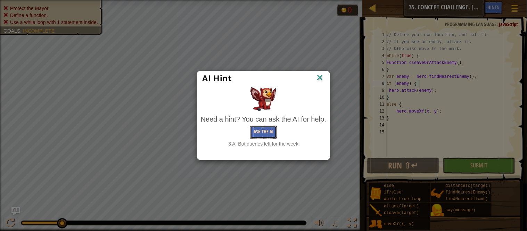
click at [258, 136] on button "Ask the AI" at bounding box center [263, 132] width 27 height 13
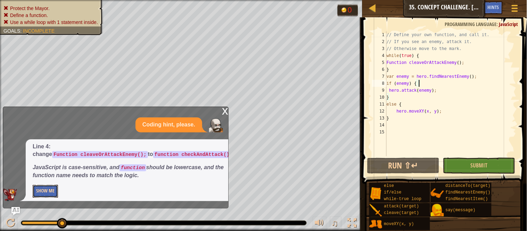
click at [46, 190] on button "Show Me" at bounding box center [45, 191] width 25 height 13
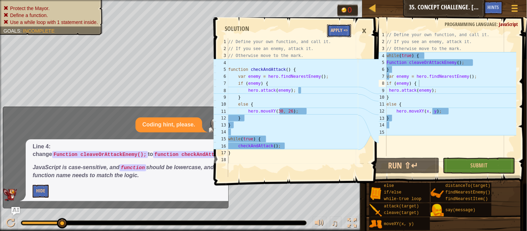
click at [338, 31] on button "Apply =>" at bounding box center [339, 30] width 24 height 13
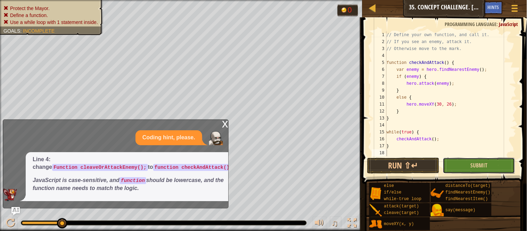
click at [467, 160] on button "Submit" at bounding box center [479, 166] width 72 height 16
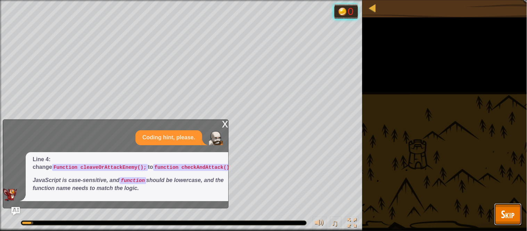
click at [508, 209] on span "Skip" at bounding box center [508, 214] width 14 height 14
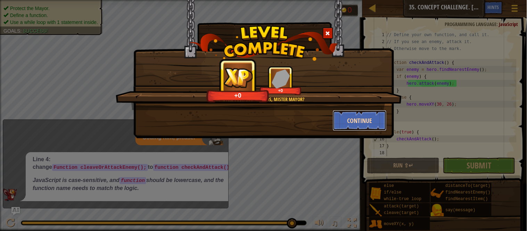
click at [353, 123] on button "Continue" at bounding box center [360, 120] width 54 height 21
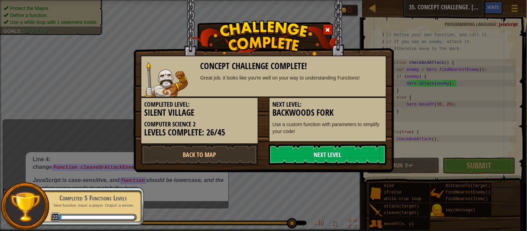
click at [358, 144] on link "Next Level" at bounding box center [328, 154] width 118 height 21
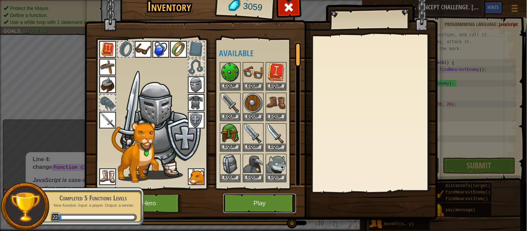
click at [245, 195] on button "Play" at bounding box center [259, 203] width 73 height 19
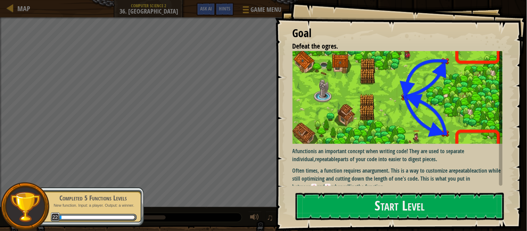
click at [355, 228] on div at bounding box center [400, 235] width 208 height 16
click at [345, 211] on button "Start Level" at bounding box center [400, 206] width 208 height 27
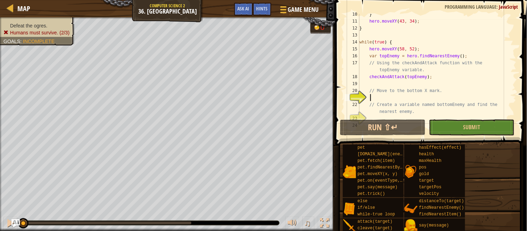
scroll to position [115, 0]
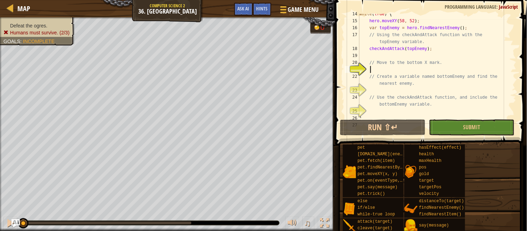
type textarea "'"
click at [13, 9] on div at bounding box center [10, 8] width 9 height 9
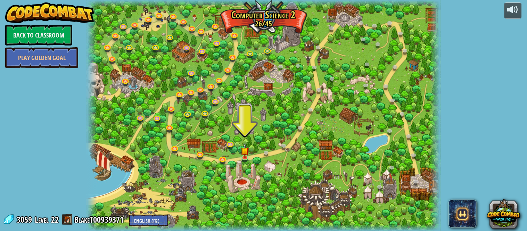
click at [64, 222] on span at bounding box center [67, 219] width 10 height 10
click at [8, 217] on span at bounding box center [8, 219] width 10 height 10
click at [248, 153] on img at bounding box center [245, 147] width 8 height 19
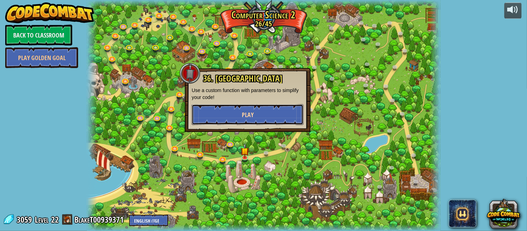
click at [217, 110] on button "Play" at bounding box center [248, 114] width 112 height 21
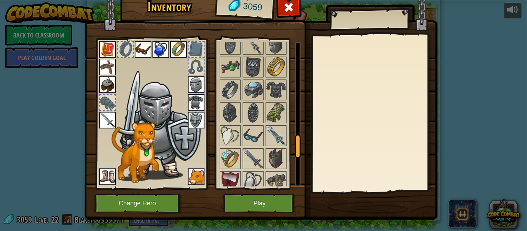
scroll to position [581, 0]
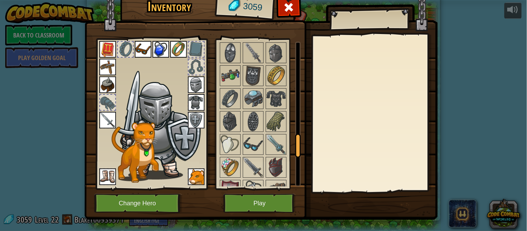
drag, startPoint x: 298, startPoint y: 57, endPoint x: 296, endPoint y: 148, distance: 90.3
click at [296, 148] on div at bounding box center [298, 146] width 6 height 24
click at [262, 99] on img at bounding box center [253, 98] width 19 height 19
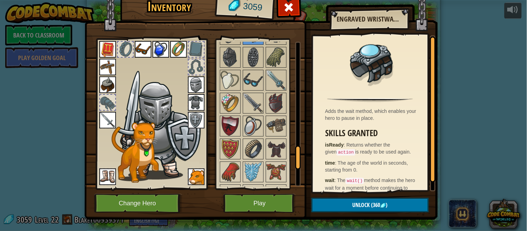
scroll to position [661, 0]
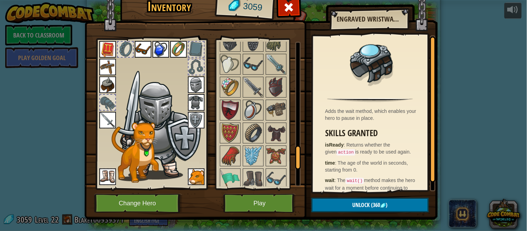
drag, startPoint x: 300, startPoint y: 143, endPoint x: 297, endPoint y: 155, distance: 12.1
click at [297, 155] on div at bounding box center [298, 158] width 6 height 24
click at [278, 90] on img at bounding box center [275, 86] width 19 height 19
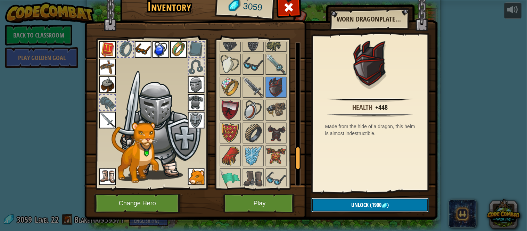
click at [355, 208] on button "Unlock (1900 )" at bounding box center [370, 205] width 117 height 14
click at [355, 208] on button "Confirm" at bounding box center [370, 205] width 117 height 14
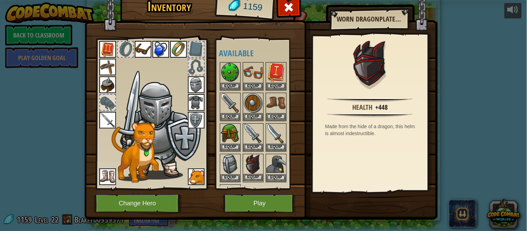
click at [252, 173] on img at bounding box center [253, 164] width 19 height 19
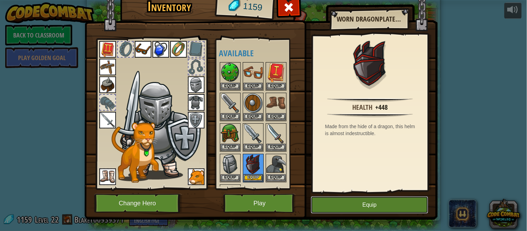
click at [366, 206] on button "Equip" at bounding box center [369, 204] width 117 height 17
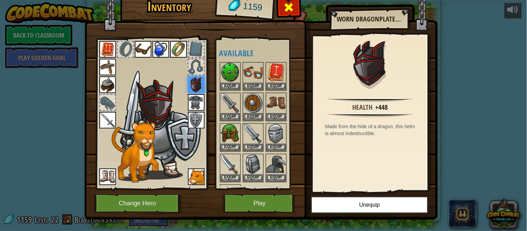
click at [285, 14] on div at bounding box center [289, 9] width 22 height 22
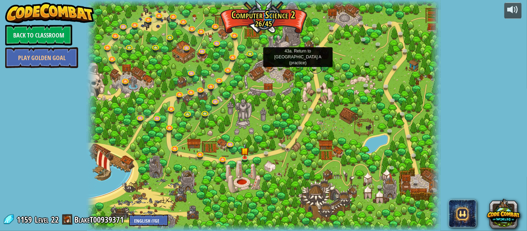
click at [313, 69] on link at bounding box center [316, 68] width 14 height 10
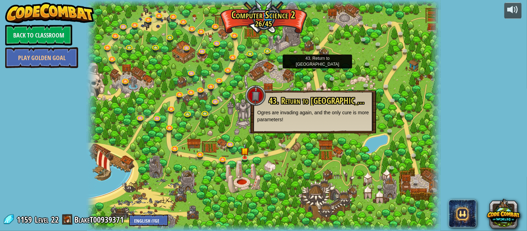
click at [323, 168] on div at bounding box center [264, 115] width 354 height 231
